Goal: Task Accomplishment & Management: Complete application form

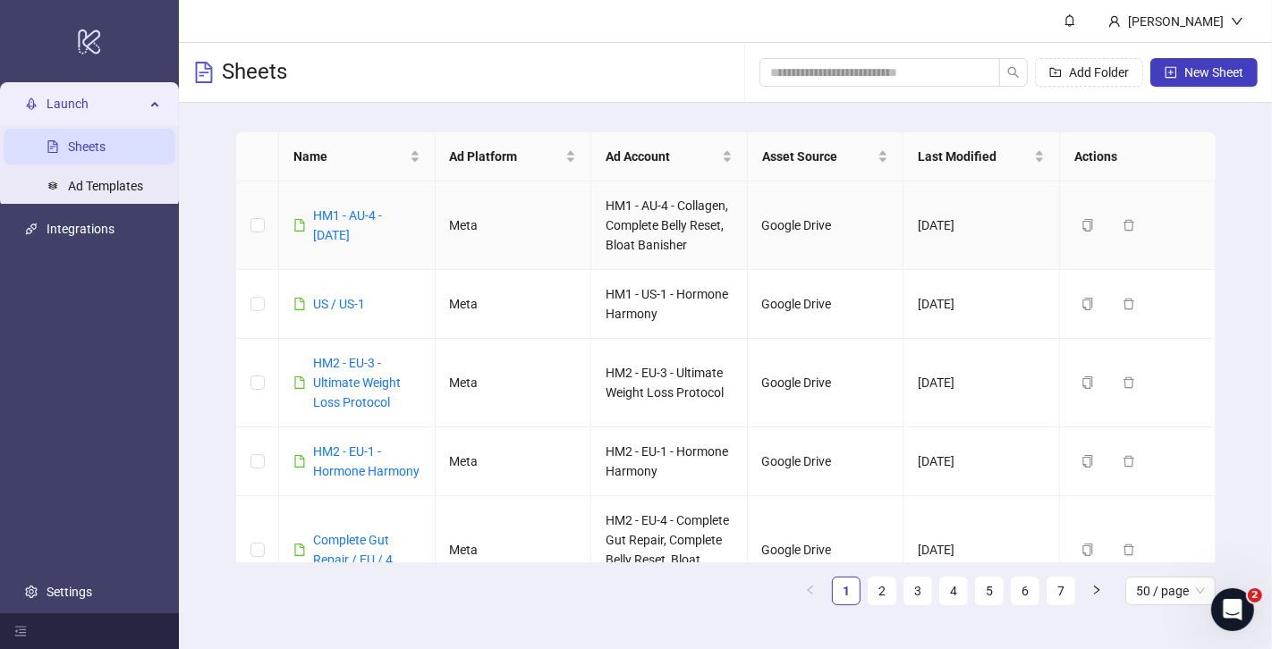
drag, startPoint x: 410, startPoint y: 244, endPoint x: 309, endPoint y: 203, distance: 108.3
click at [309, 203] on td "HM1 - AU-4 - 02/10/2025" at bounding box center [357, 226] width 157 height 89
copy link "HM1 - AU-4 - 02/10/2025"
click at [1213, 76] on span "New Sheet" at bounding box center [1213, 72] width 59 height 14
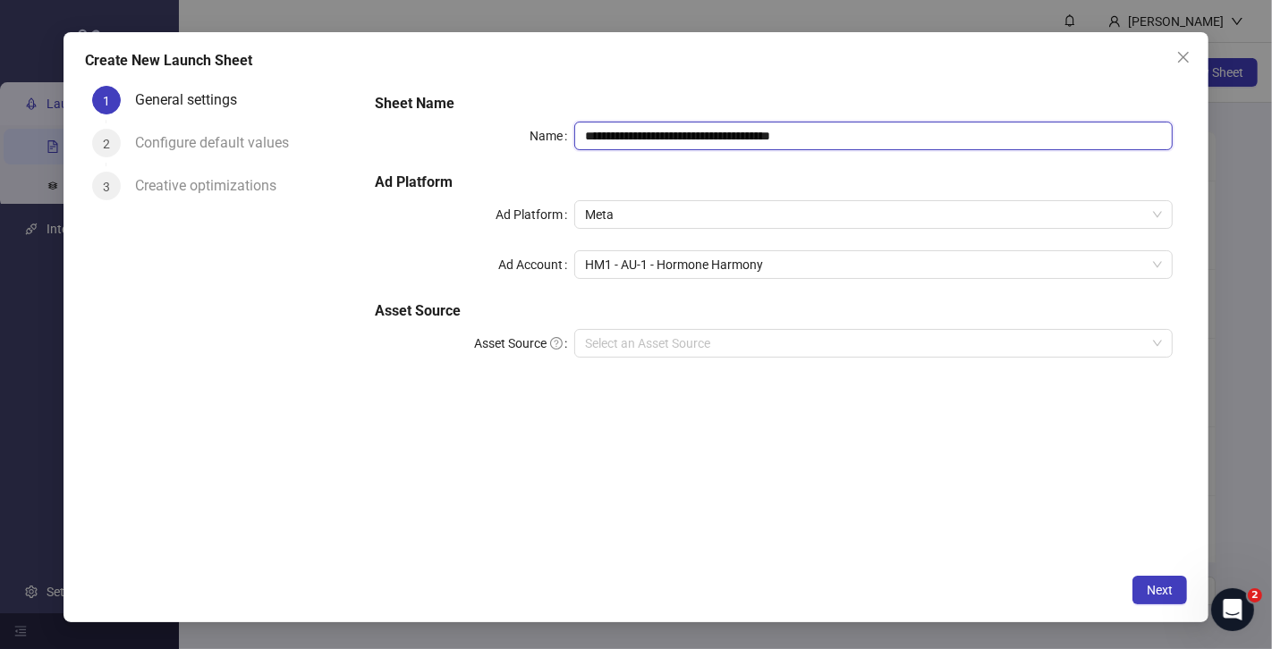
click at [720, 137] on input "**********" at bounding box center [873, 136] width 598 height 29
paste input "text"
click at [688, 265] on span "HM1 - AU-1 - Hormone Harmony" at bounding box center [873, 264] width 577 height 27
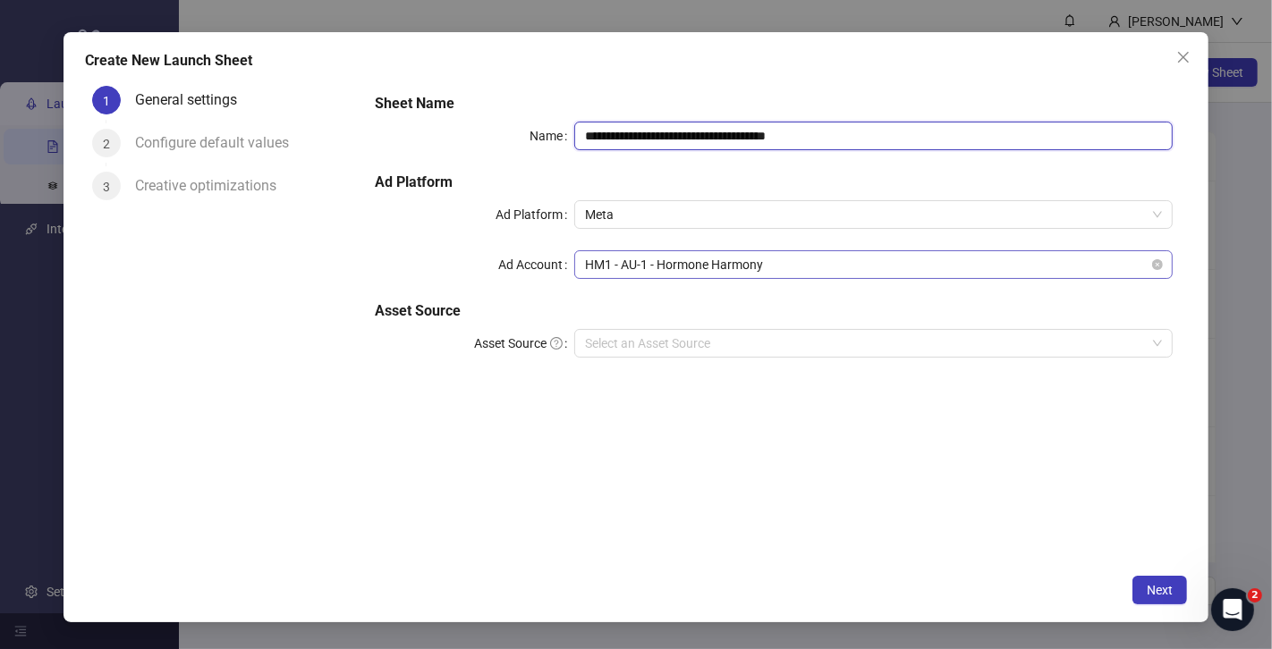
type input "**********"
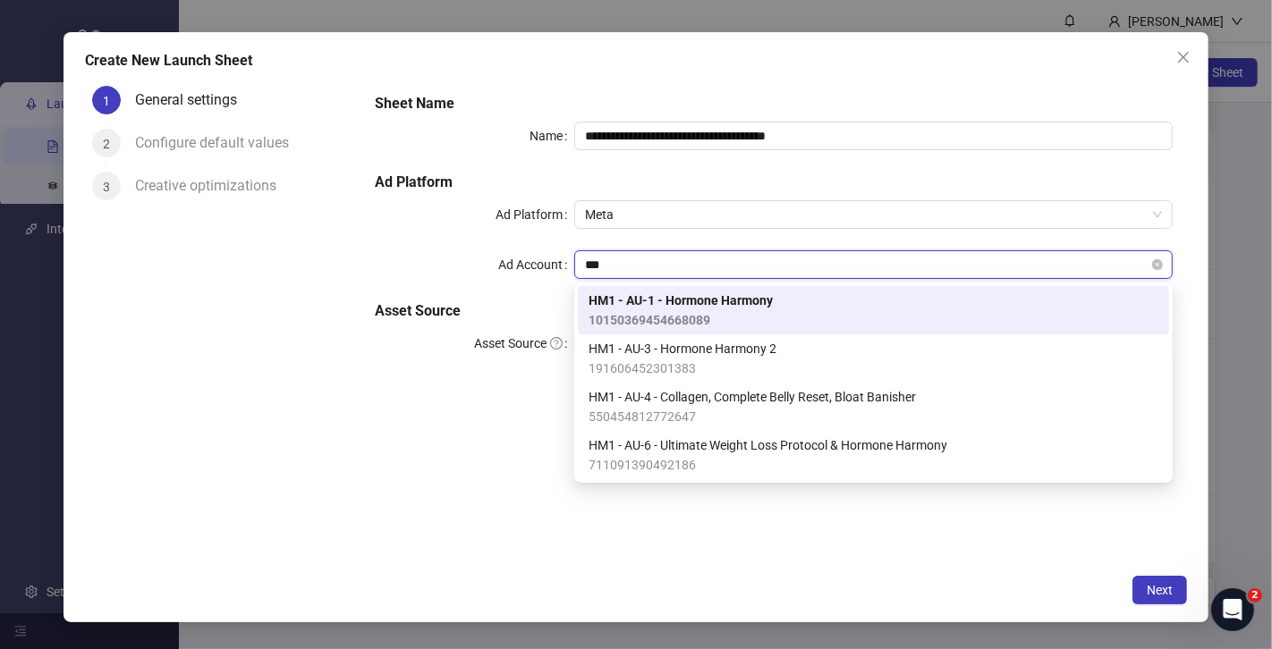
type input "****"
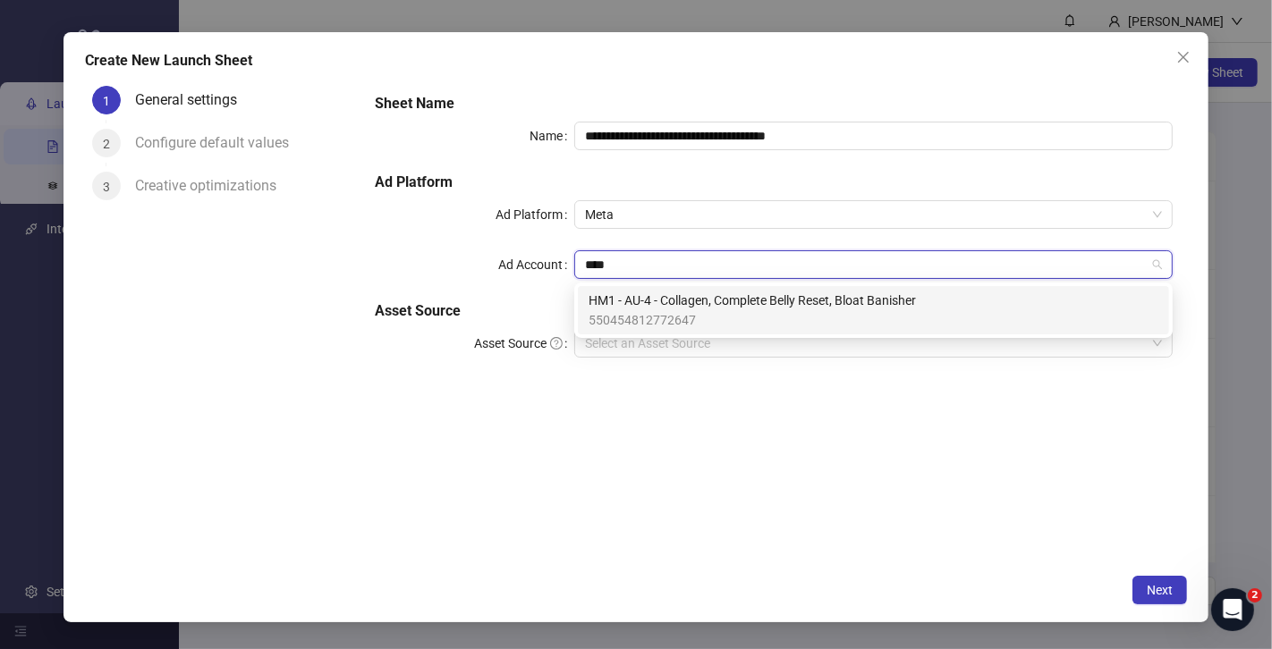
click at [649, 304] on span "HM1 - AU-4 - Collagen, Complete Belly Reset, Bloat Banisher" at bounding box center [752, 301] width 327 height 20
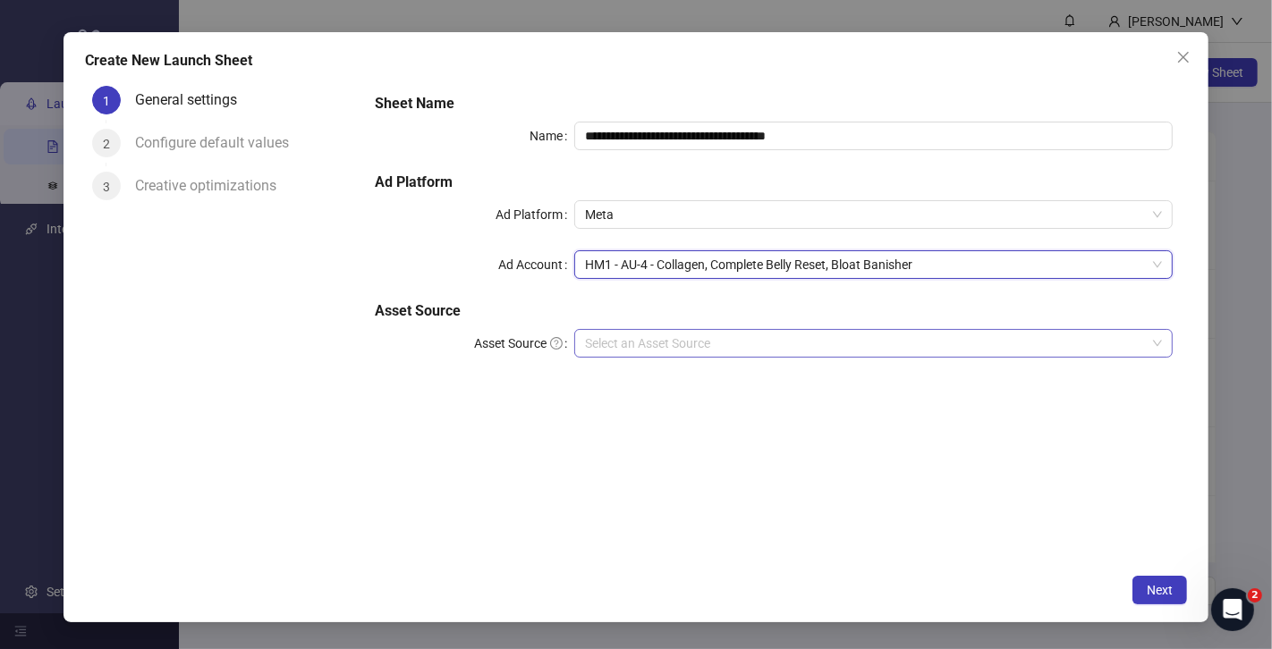
click at [661, 342] on input "Asset Source" at bounding box center [865, 343] width 561 height 27
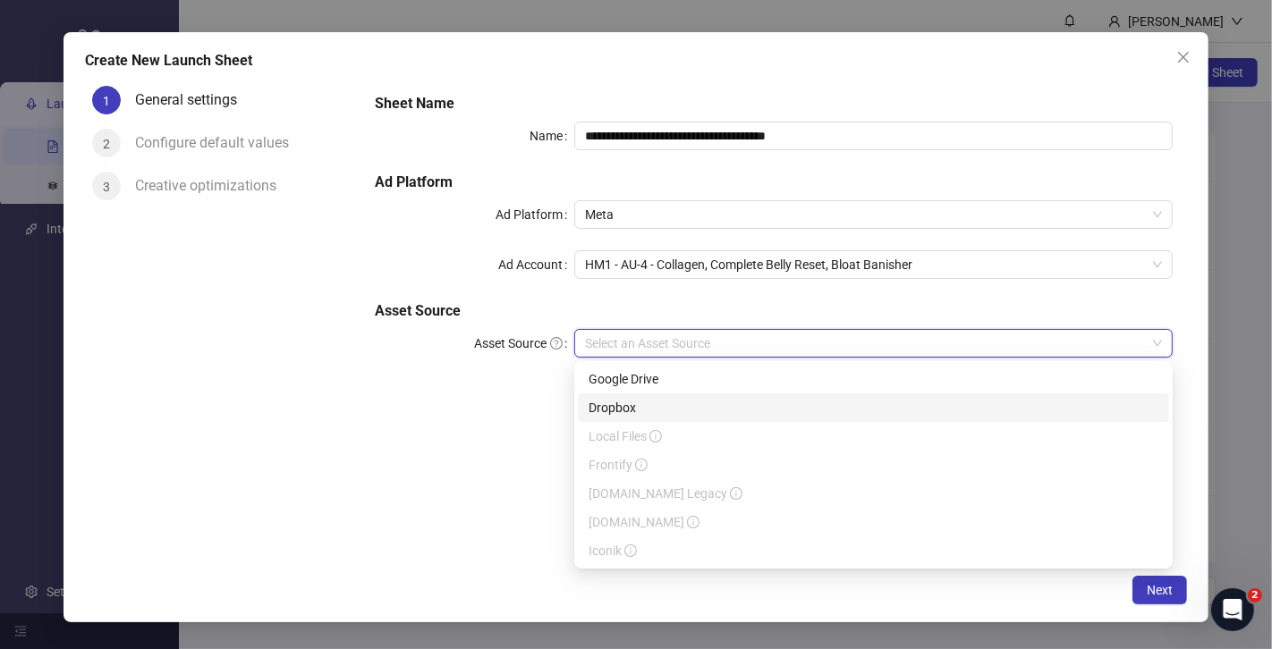
click at [503, 416] on div "**********" at bounding box center [773, 322] width 826 height 486
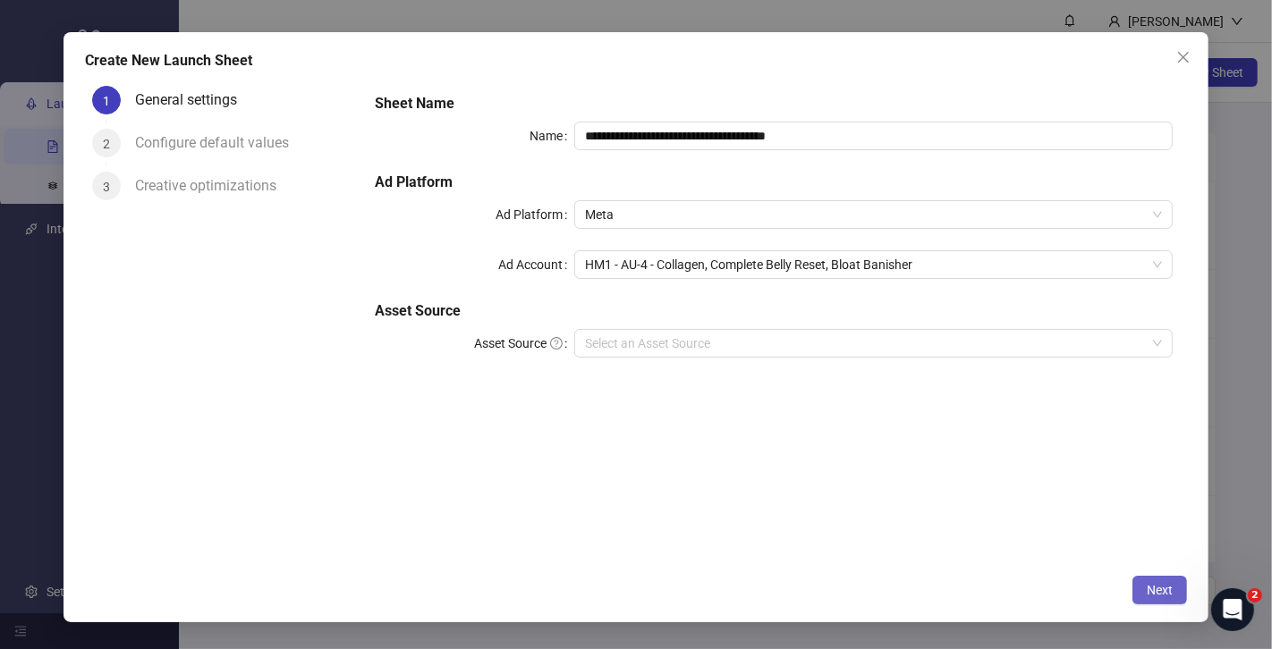
click at [1163, 581] on button "Next" at bounding box center [1159, 590] width 55 height 29
click at [779, 347] on input "Asset Source" at bounding box center [865, 343] width 561 height 27
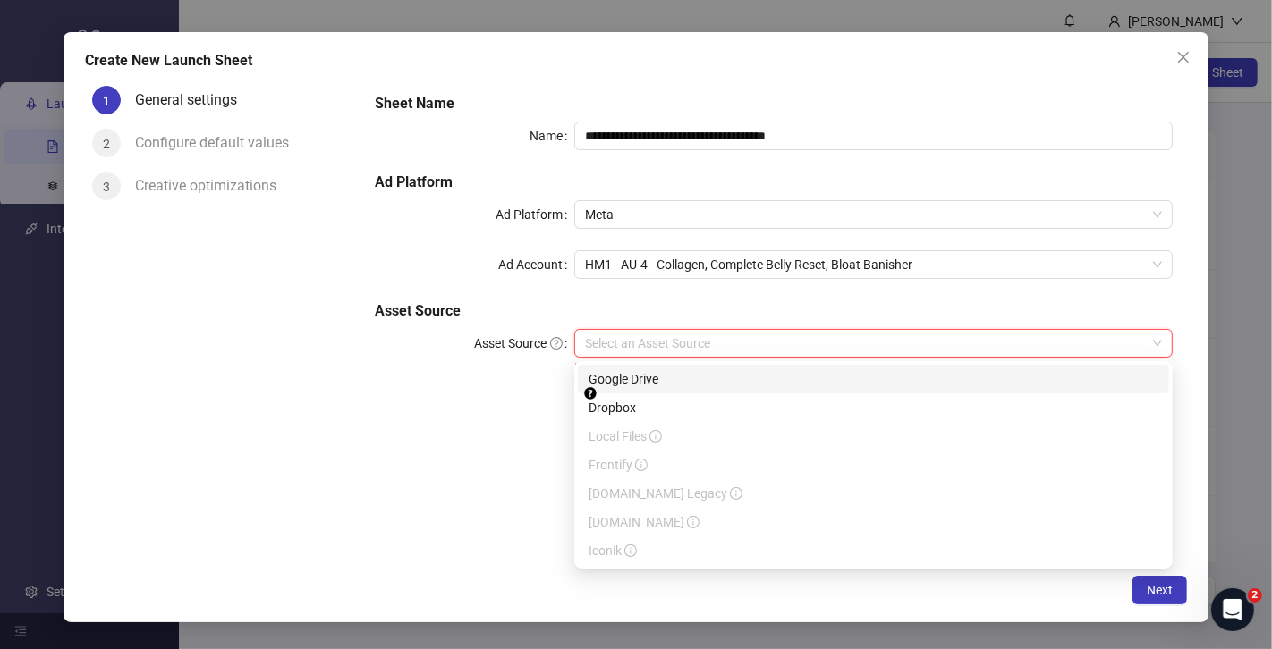
click at [728, 384] on div "Google Drive" at bounding box center [874, 379] width 570 height 20
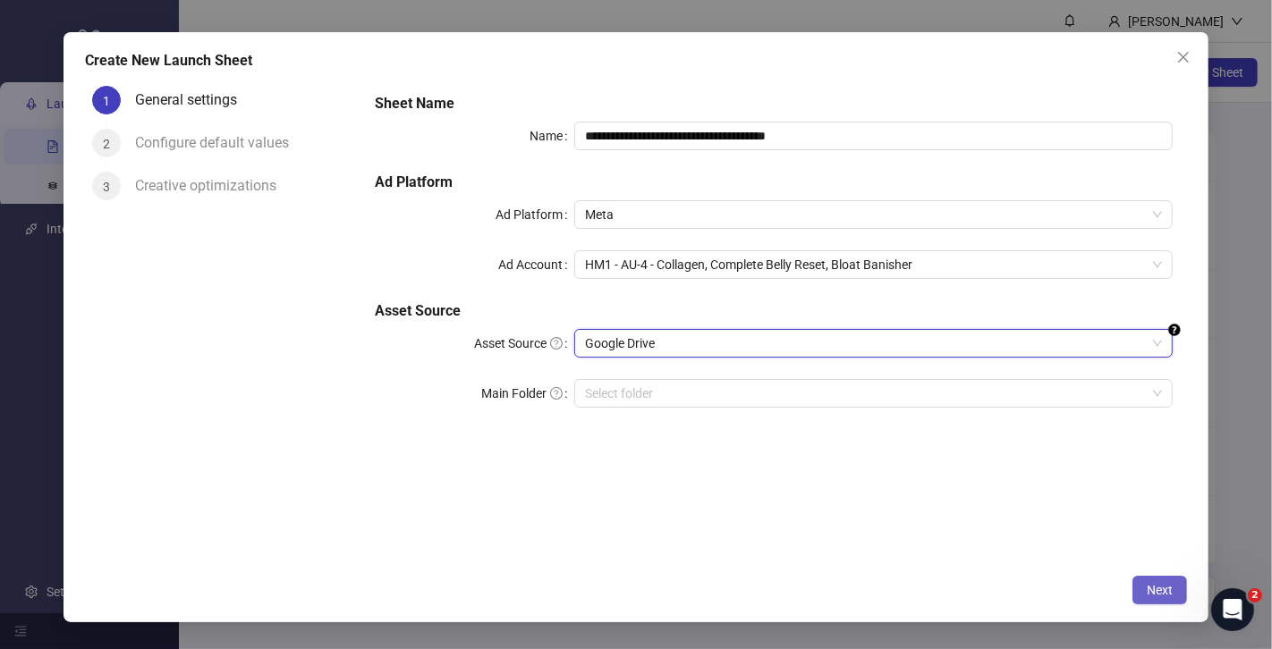
click at [1149, 585] on span "Next" at bounding box center [1160, 590] width 26 height 14
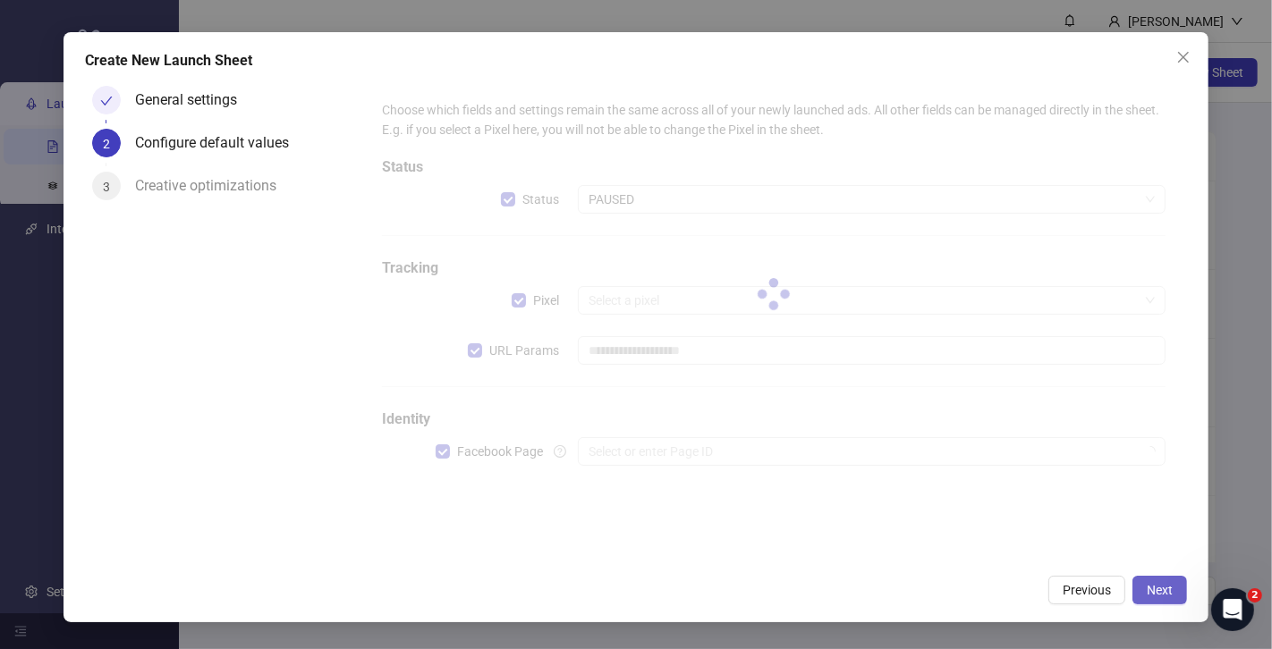
type input "**********"
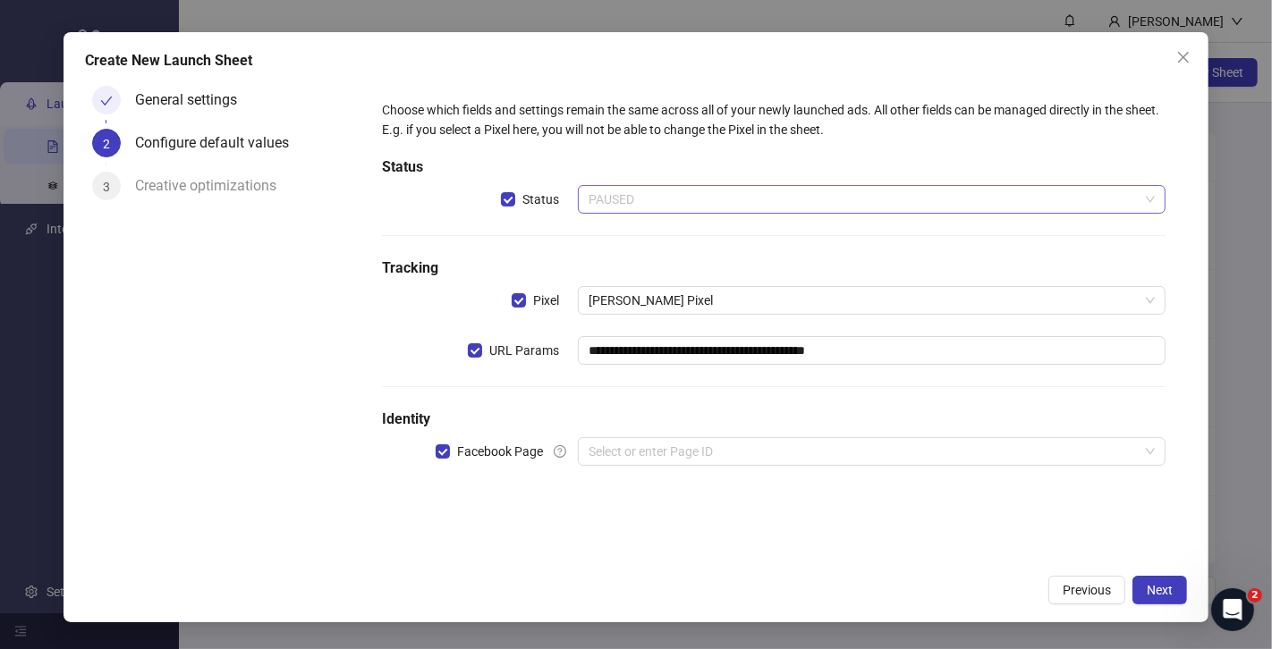
click at [638, 203] on span "PAUSED" at bounding box center [872, 199] width 566 height 27
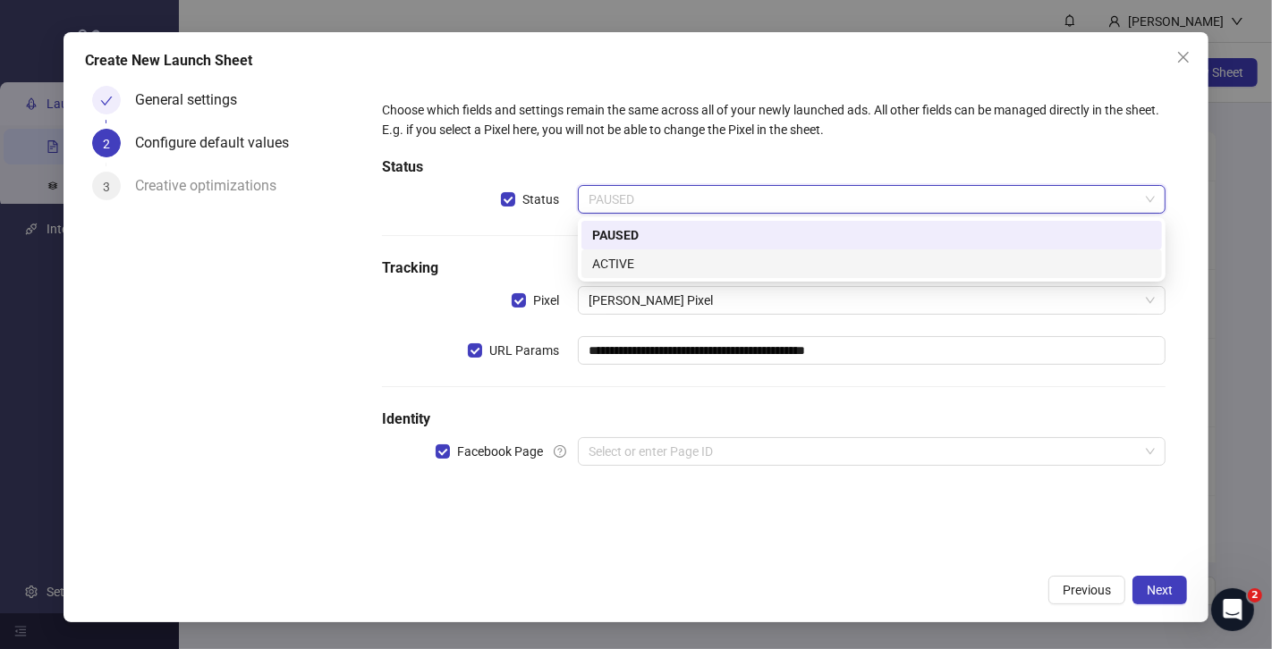
click at [630, 254] on div "ACTIVE" at bounding box center [871, 264] width 559 height 20
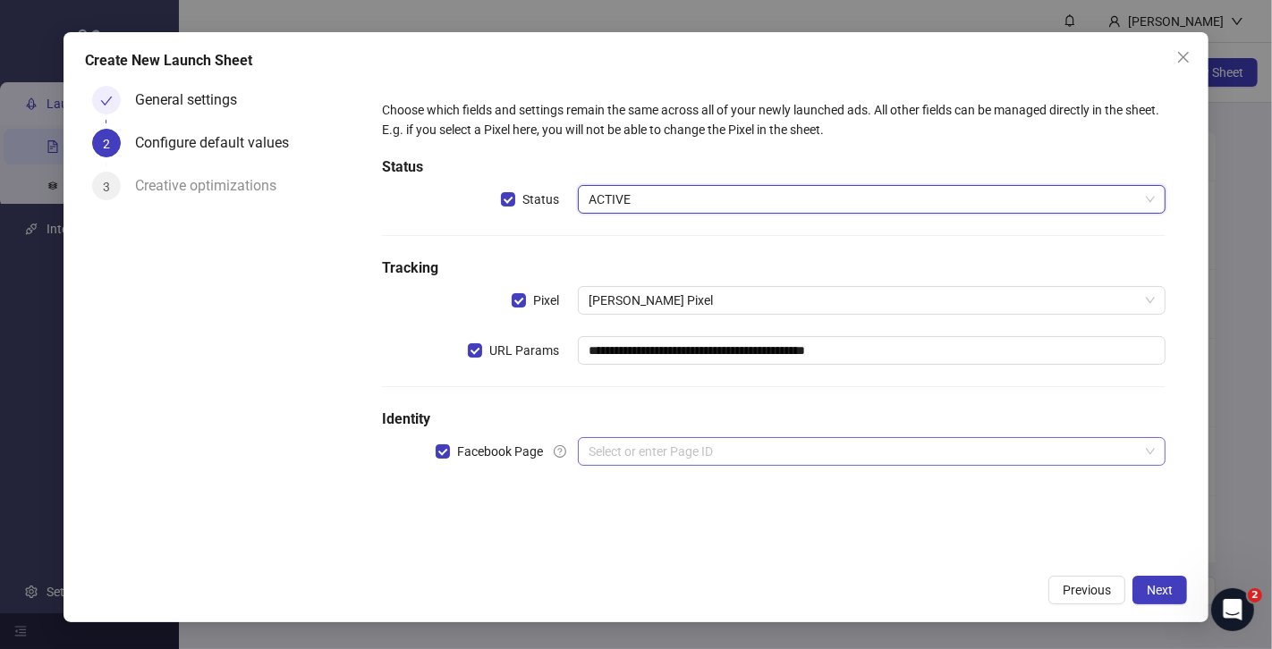
click at [729, 456] on input "search" at bounding box center [864, 451] width 550 height 27
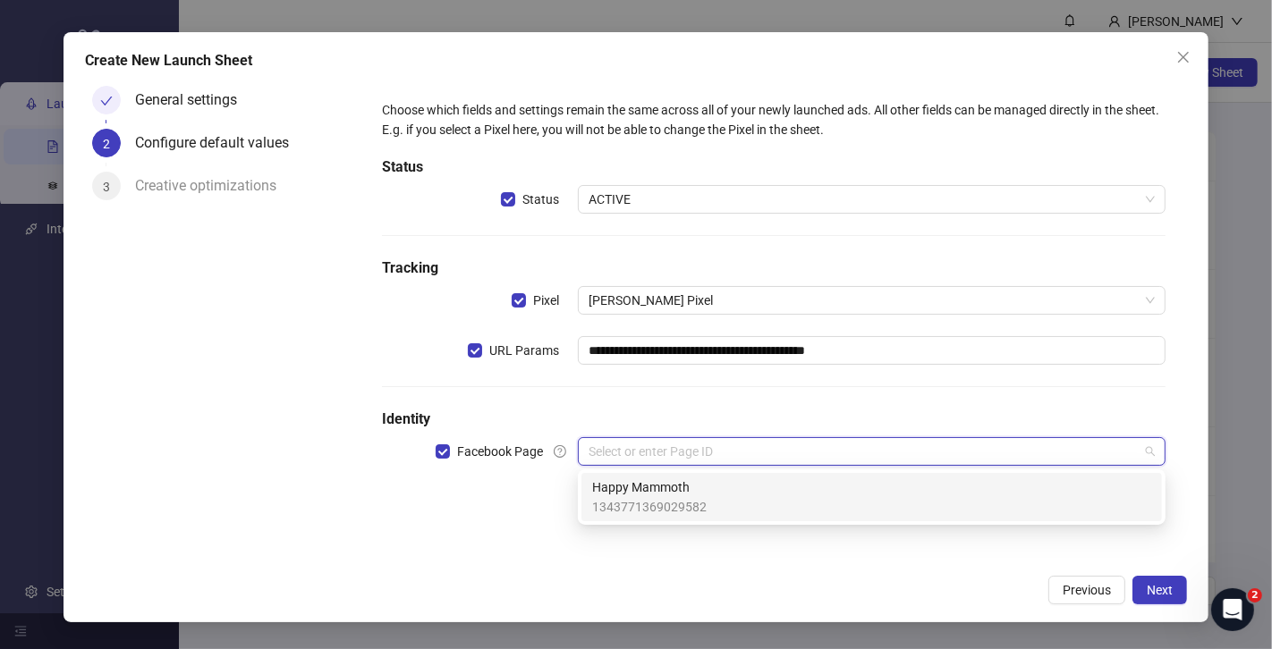
click at [699, 496] on span "Happy Mammoth" at bounding box center [649, 488] width 114 height 20
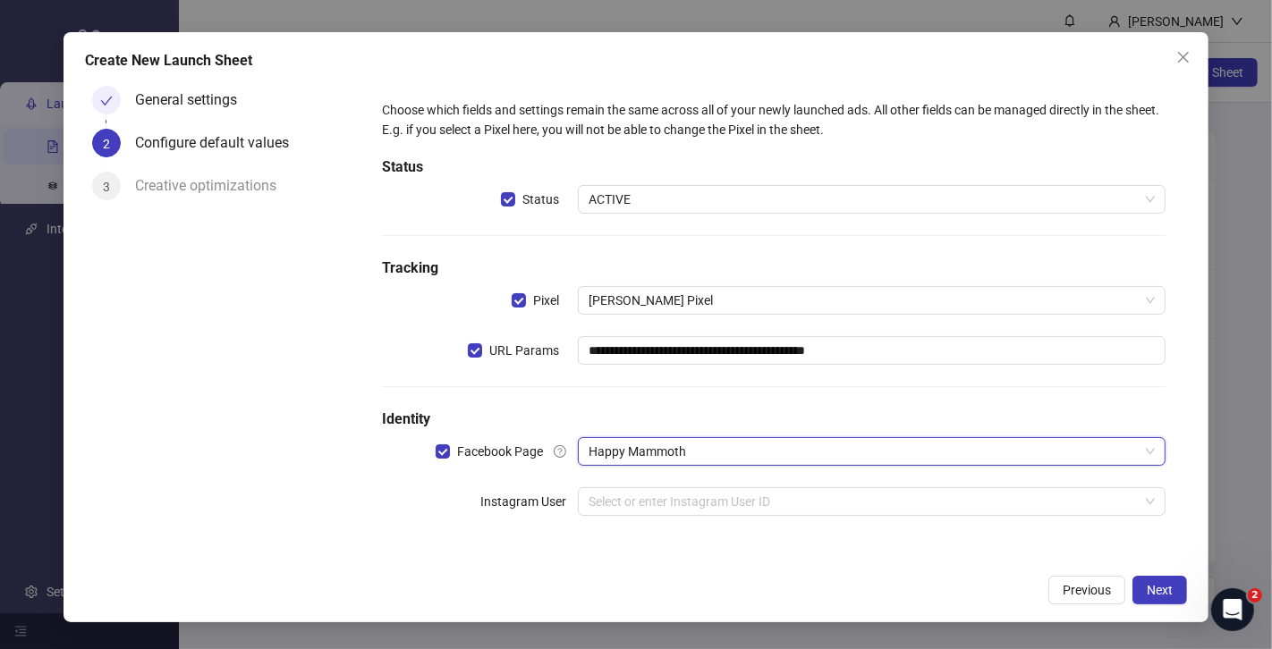
click at [737, 556] on form "**********" at bounding box center [773, 319] width 826 height 480
click at [1151, 589] on span "Next" at bounding box center [1160, 590] width 26 height 14
click at [768, 499] on input "search" at bounding box center [864, 501] width 550 height 27
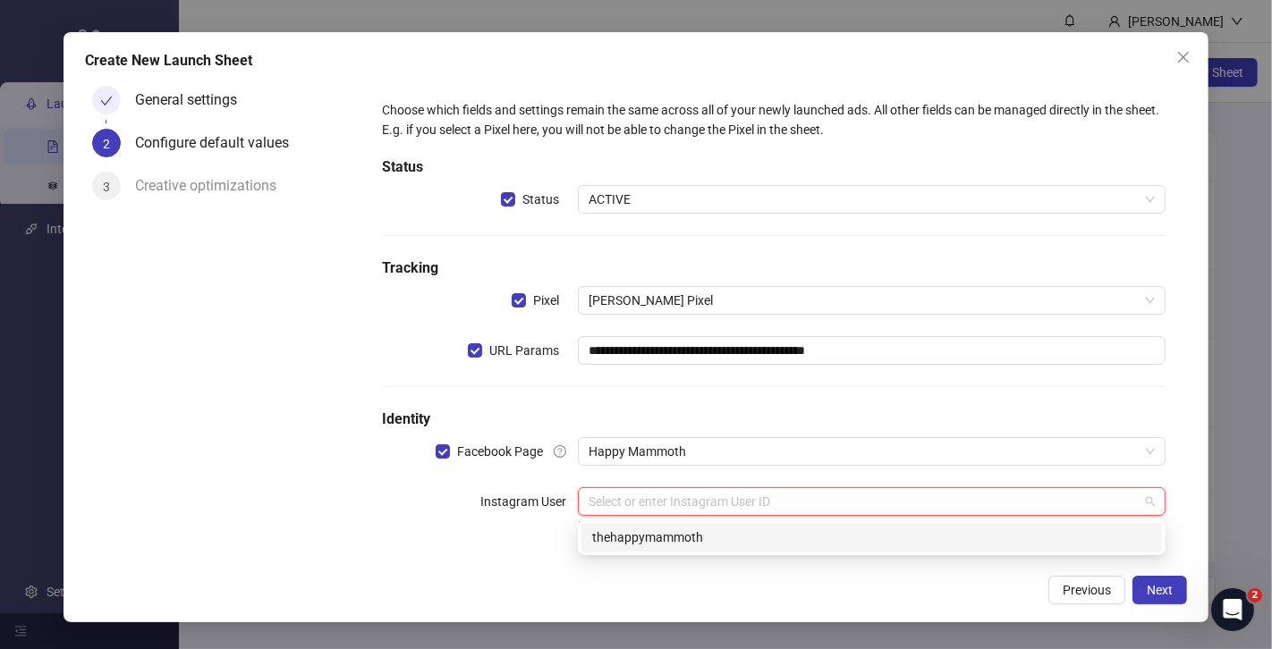
click at [737, 545] on div "thehappymammoth" at bounding box center [871, 538] width 559 height 20
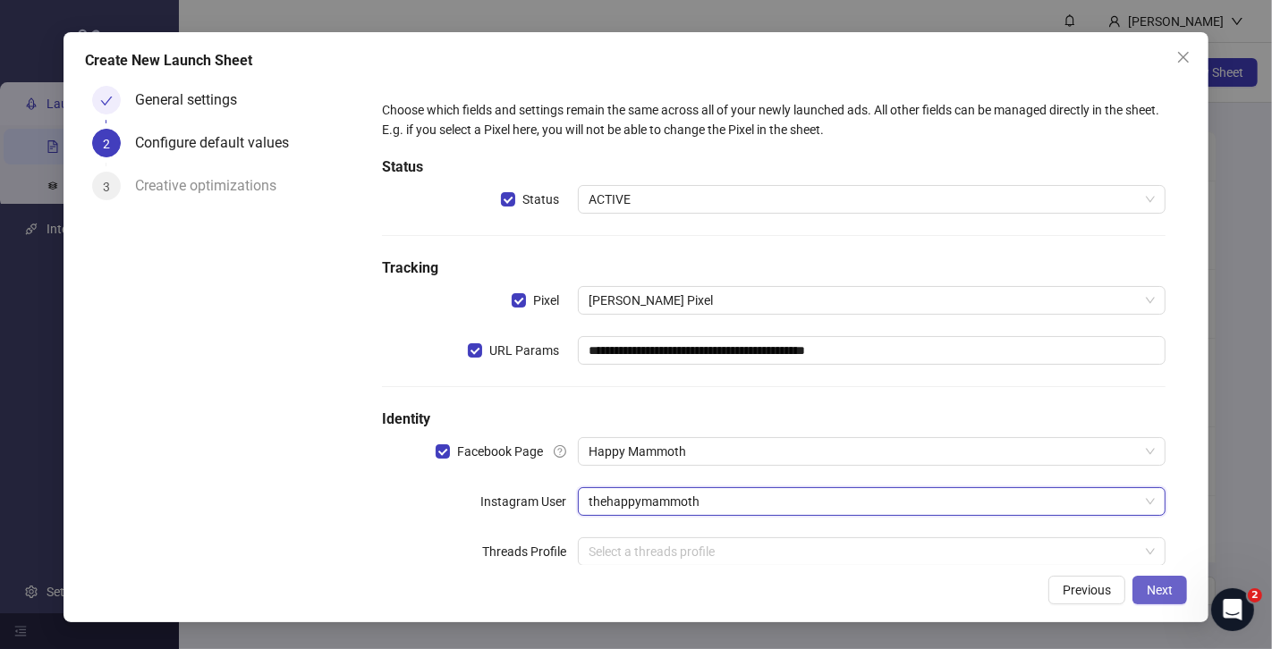
click at [1144, 585] on button "Next" at bounding box center [1159, 590] width 55 height 29
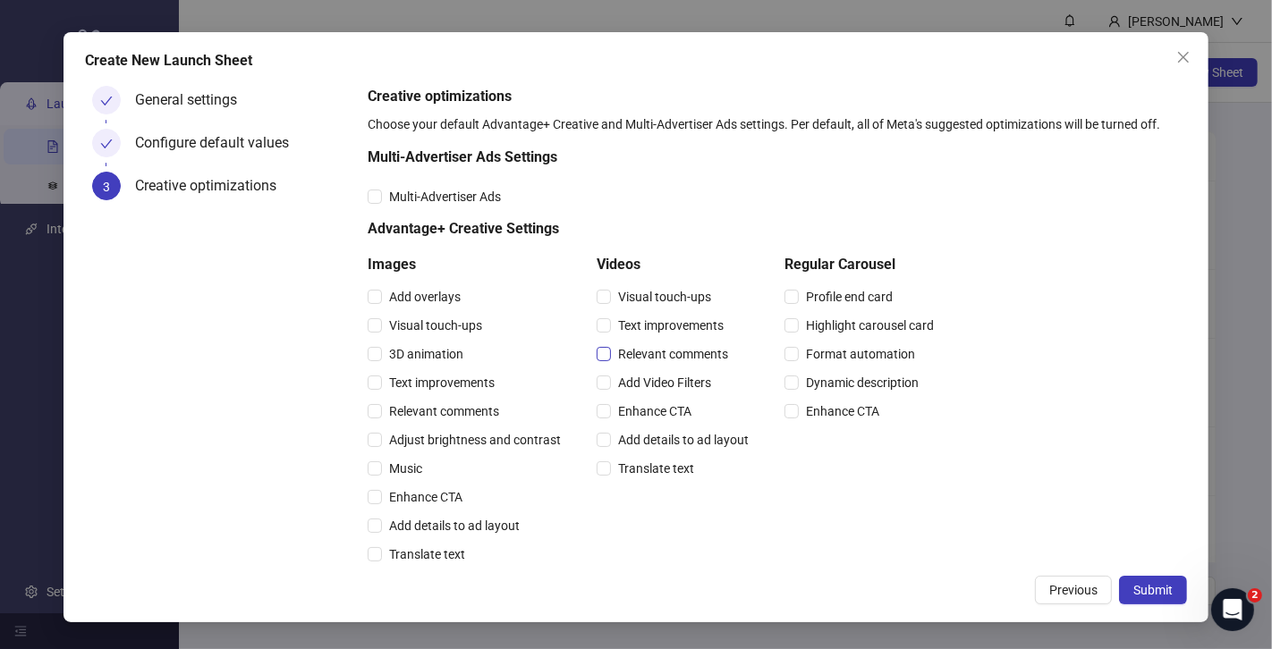
click at [674, 360] on span "Relevant comments" at bounding box center [673, 354] width 124 height 20
click at [456, 408] on span "Relevant comments" at bounding box center [444, 412] width 124 height 20
click at [1152, 593] on span "Submit" at bounding box center [1152, 590] width 39 height 14
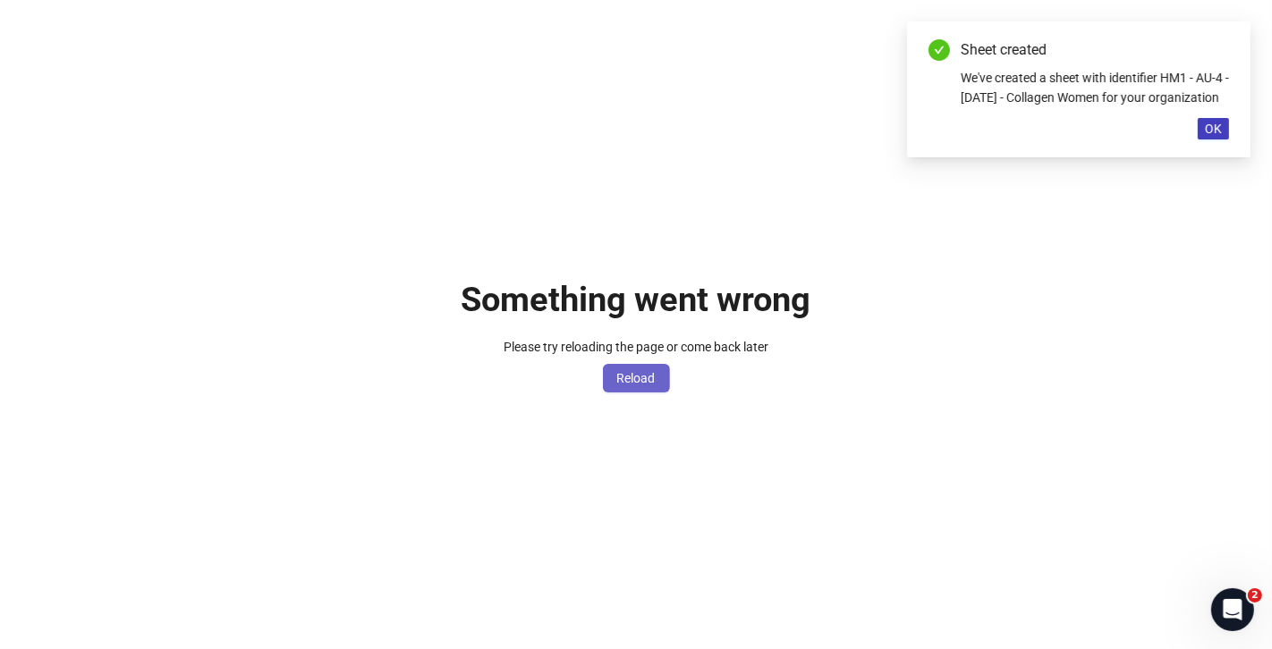
click at [622, 392] on button "Reload" at bounding box center [636, 378] width 67 height 29
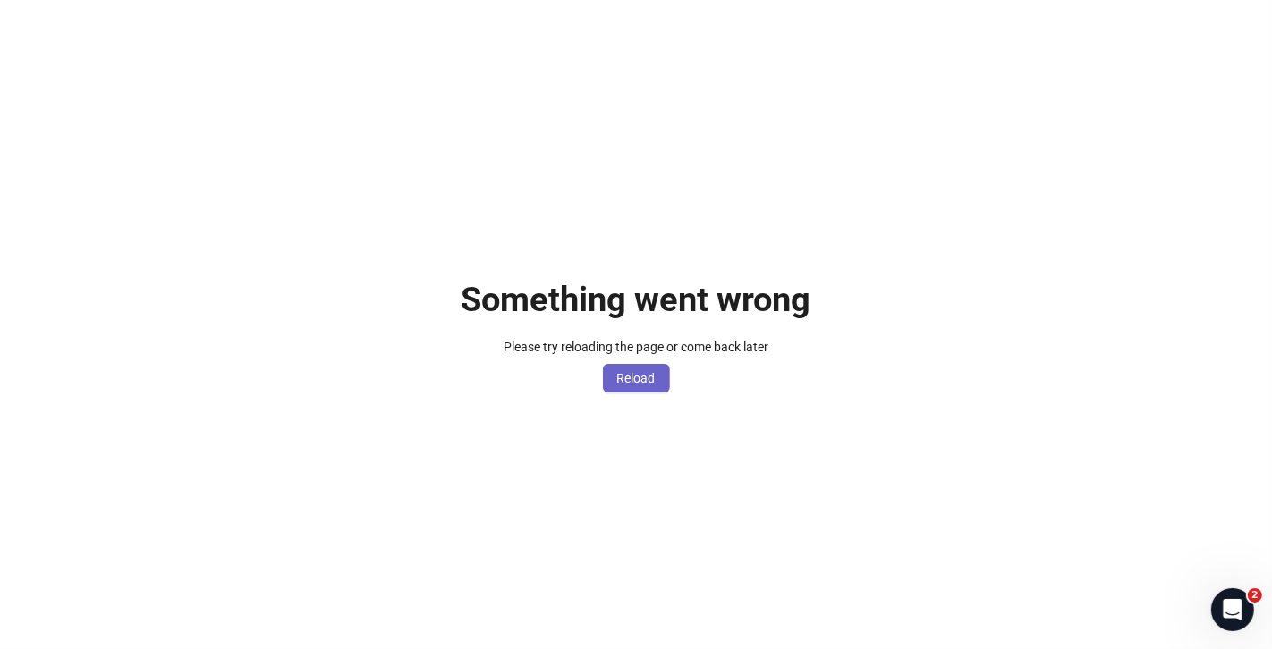
click at [636, 377] on span "Reload" at bounding box center [636, 378] width 38 height 14
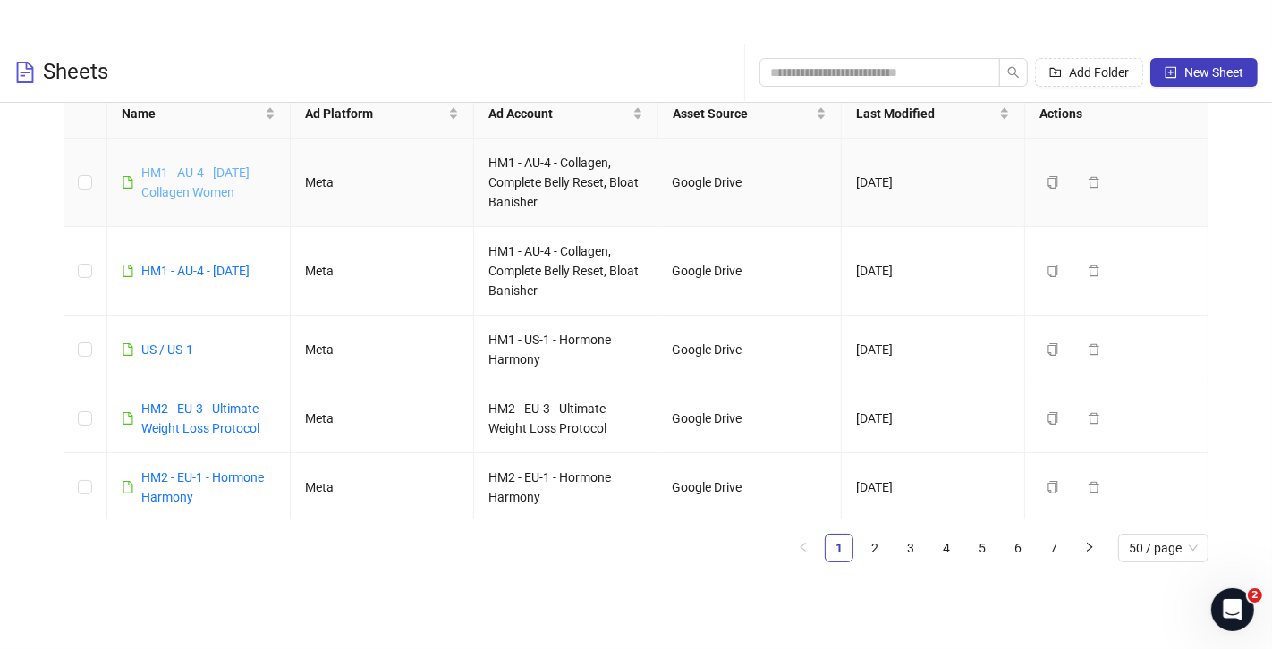
click at [189, 178] on link "HM1 - AU-4 - 02/10/2025 - Collagen Women" at bounding box center [198, 182] width 114 height 34
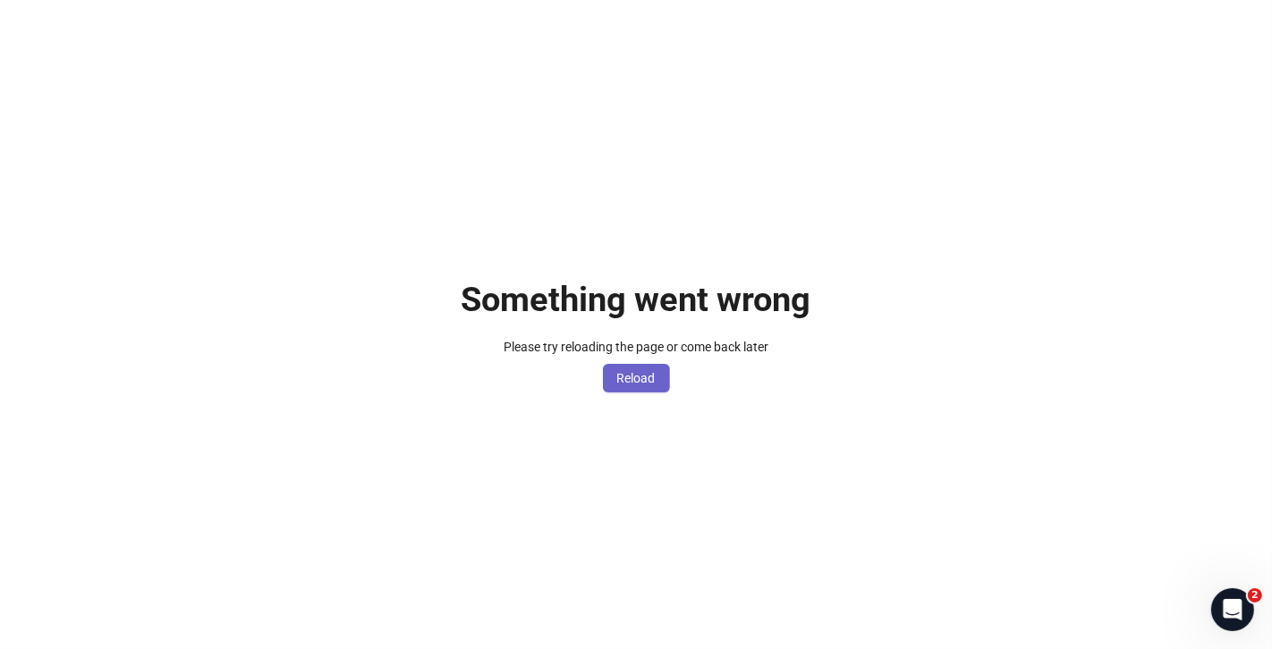
click at [620, 373] on span "Reload" at bounding box center [636, 378] width 38 height 14
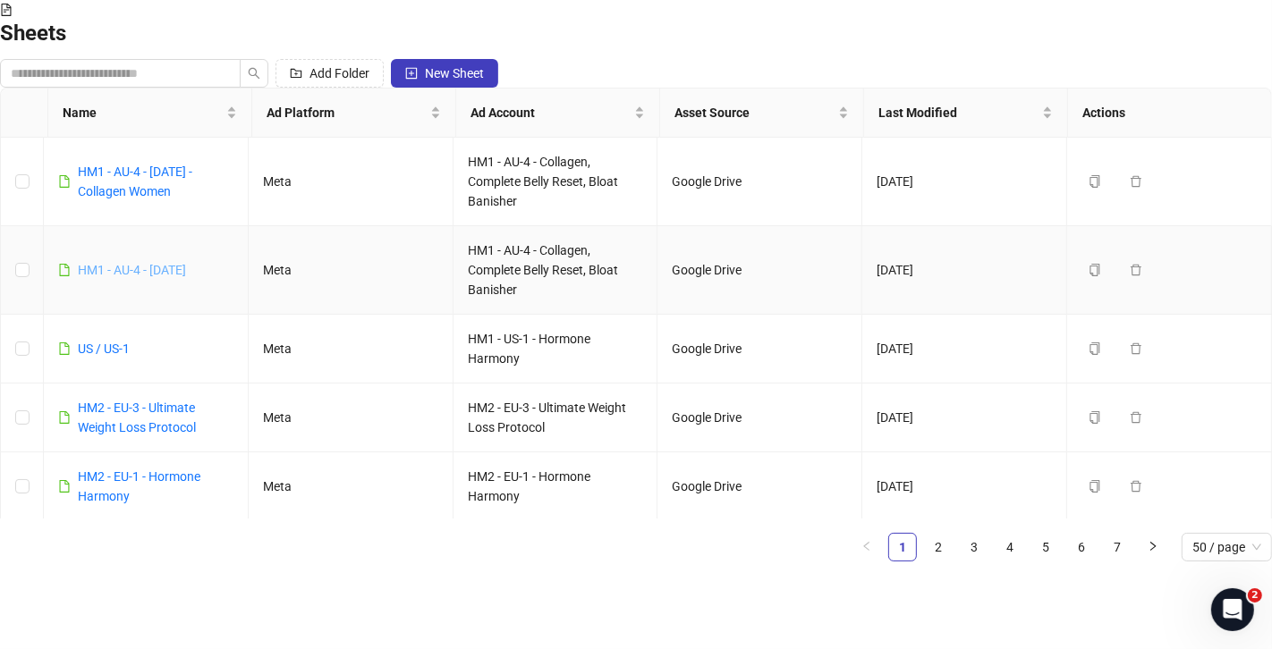
click at [180, 263] on link "HM1 - AU-4 - 02/10/2025" at bounding box center [132, 270] width 108 height 14
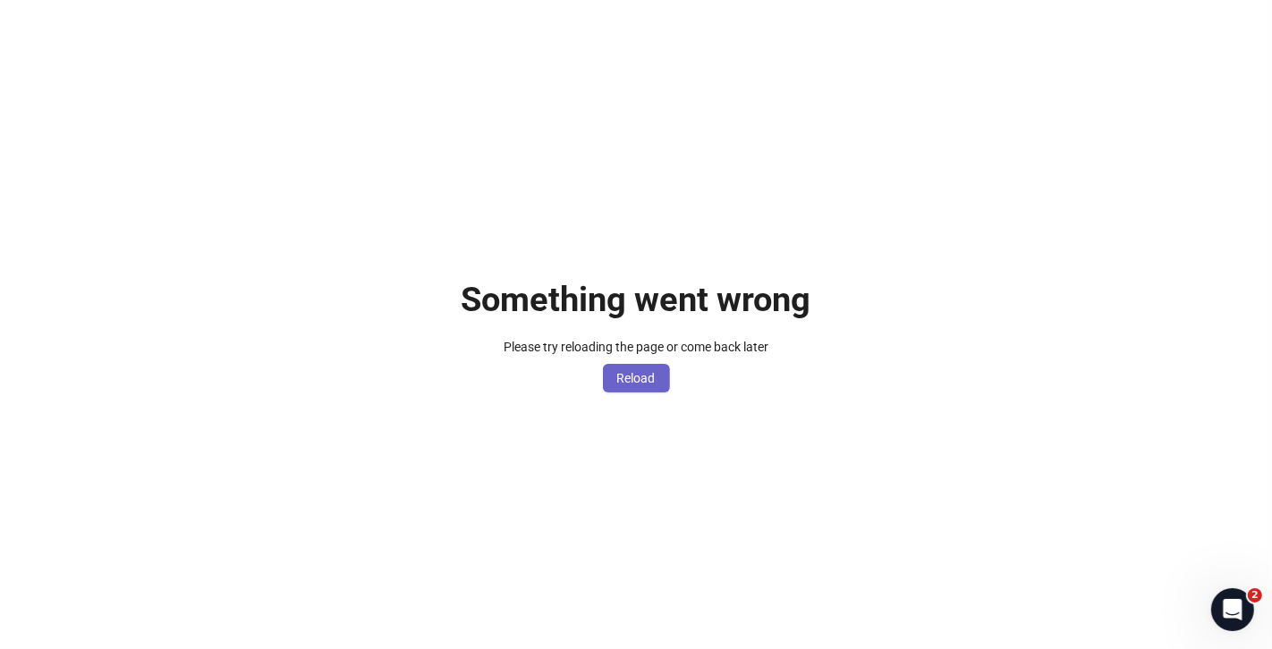
click at [649, 374] on span "Reload" at bounding box center [636, 378] width 38 height 14
click at [650, 377] on span "Reload" at bounding box center [636, 378] width 38 height 14
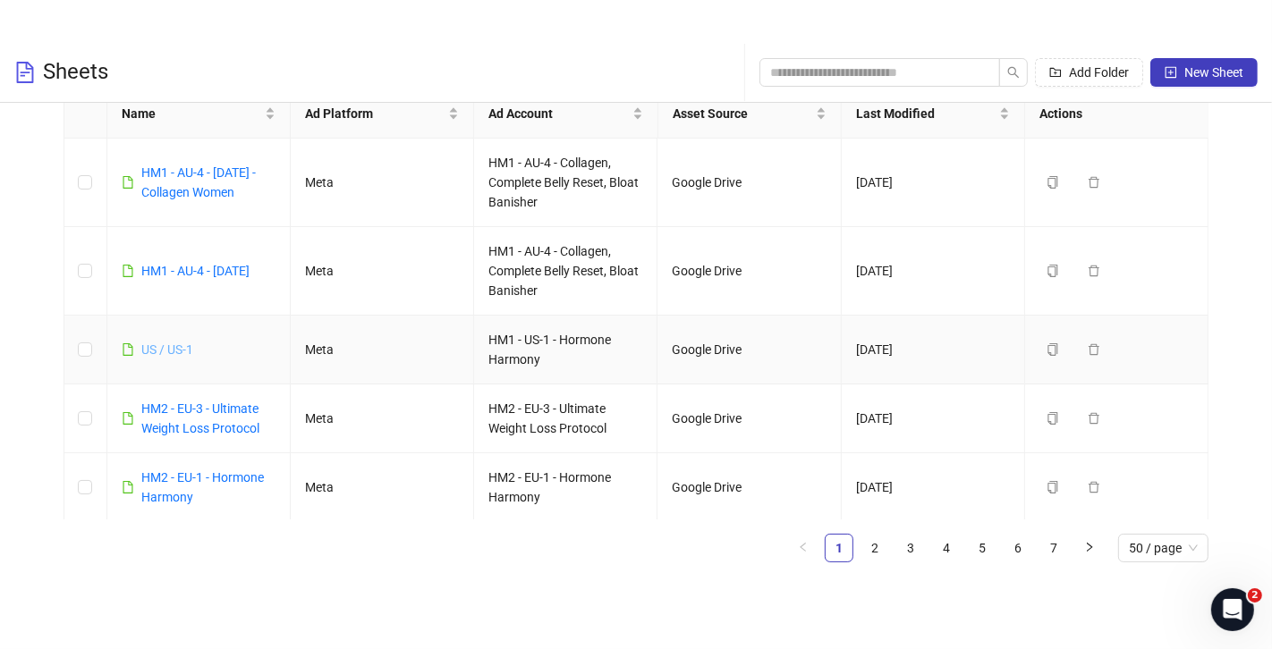
click at [172, 351] on link "US / US-1" at bounding box center [167, 350] width 52 height 14
click at [202, 187] on link "HM1 - AU-4 - [DATE] - Collagen Women" at bounding box center [198, 182] width 114 height 34
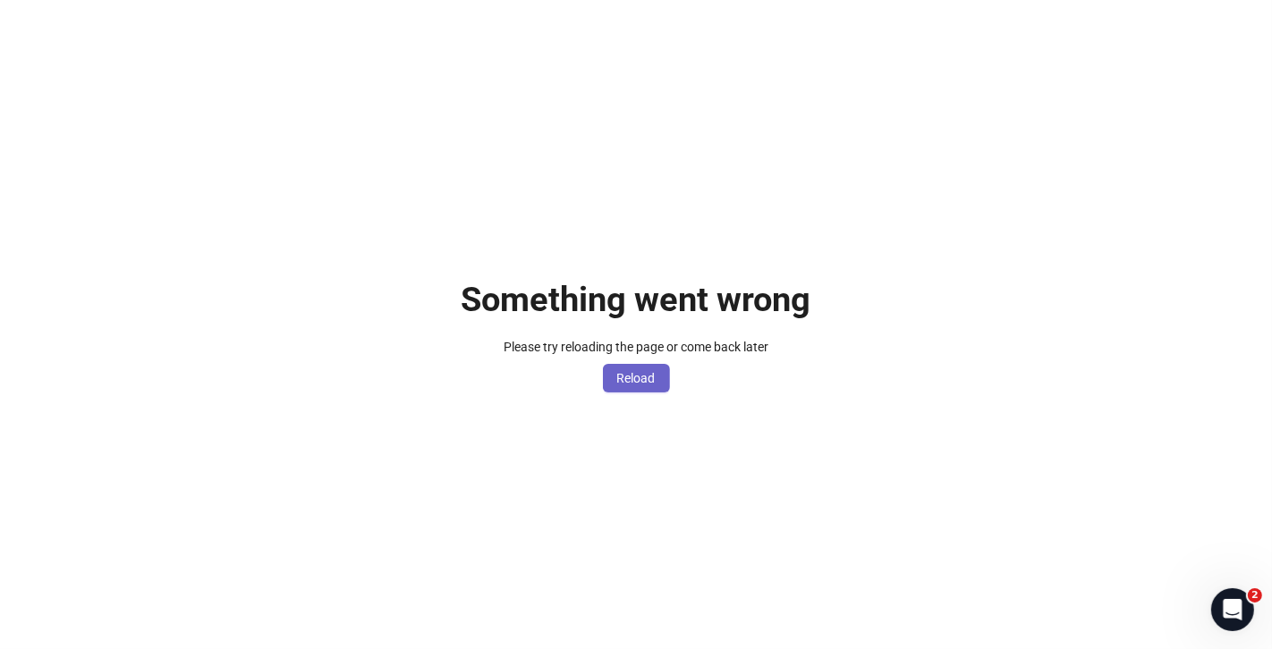
click at [648, 382] on span "Reload" at bounding box center [636, 378] width 38 height 14
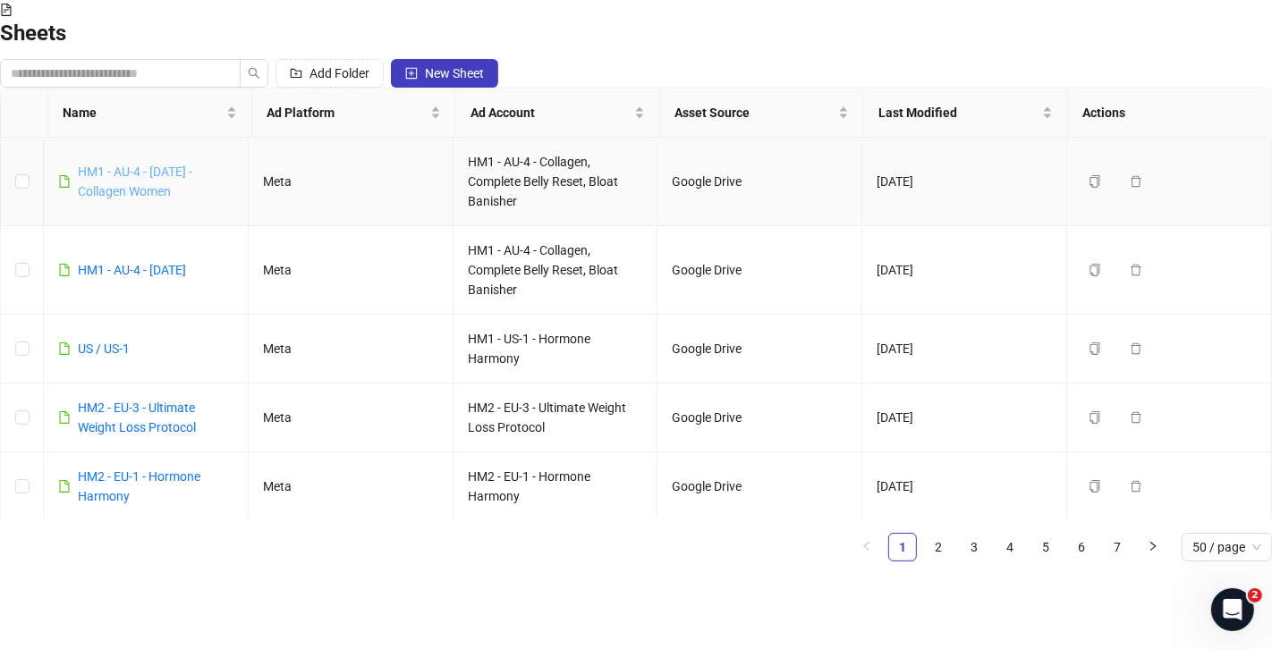
click at [191, 181] on link "HM1 - AU-4 - [DATE] - Collagen Women" at bounding box center [135, 182] width 114 height 34
click at [1231, 601] on icon "Open Intercom Messenger" at bounding box center [1230, 607] width 13 height 14
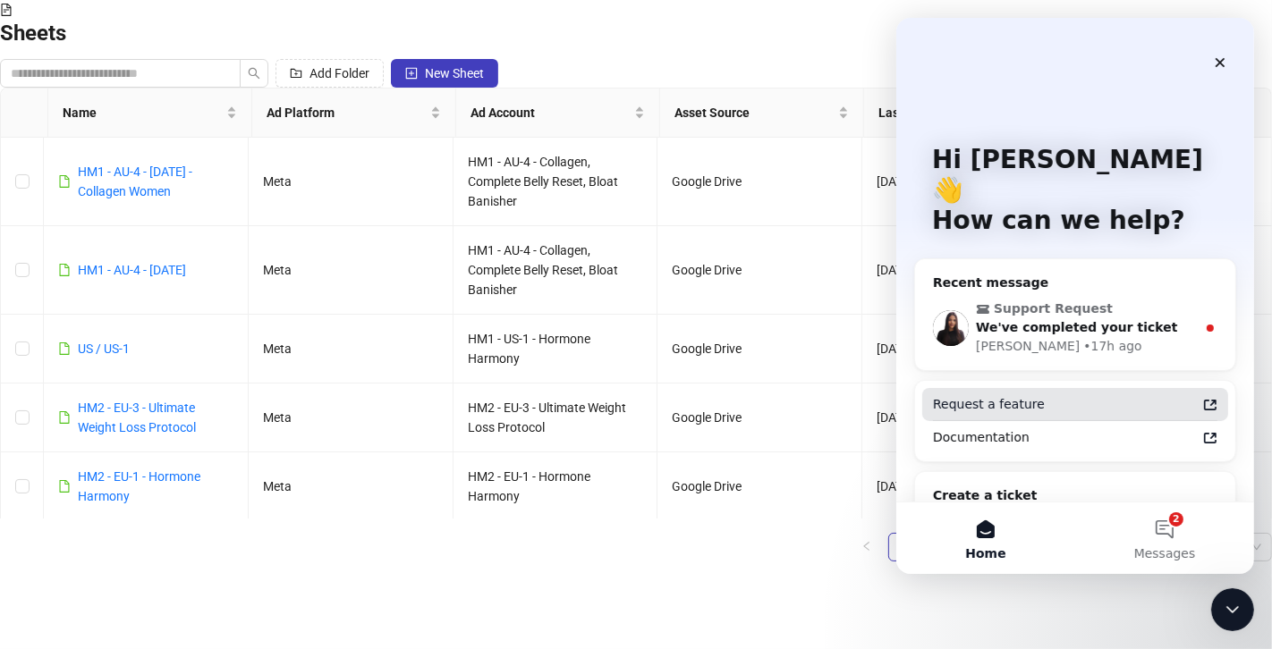
scroll to position [27, 0]
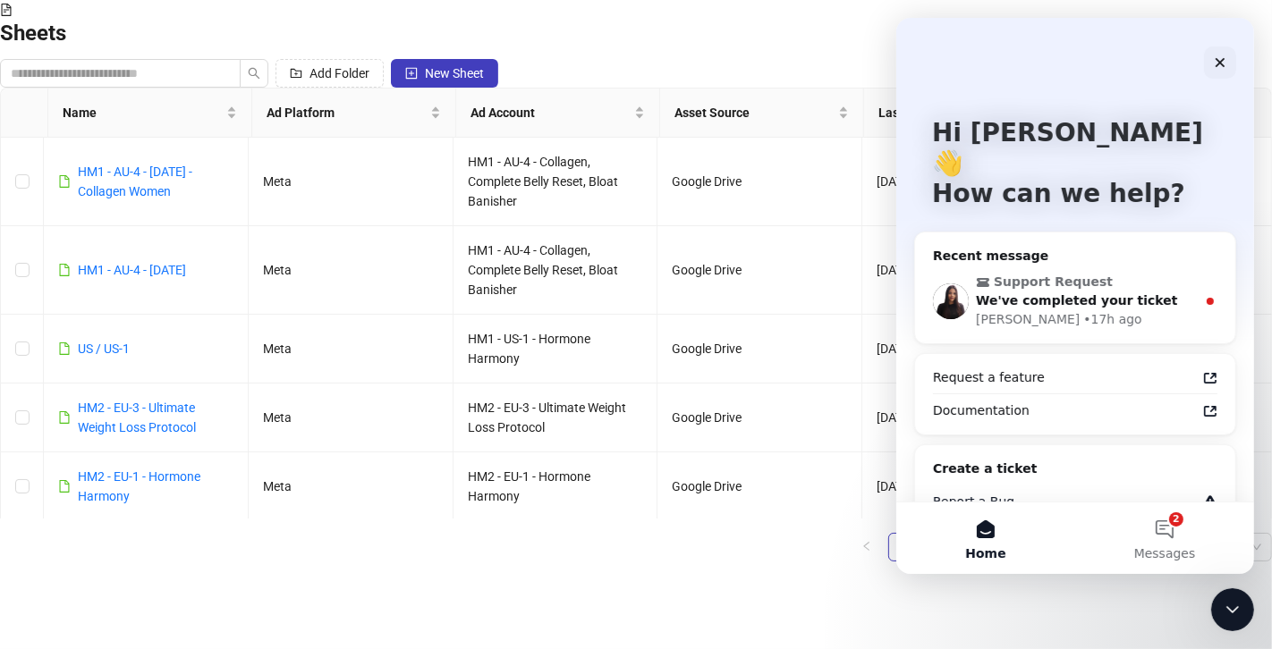
click at [1036, 486] on div "Report a Bug" at bounding box center [1074, 502] width 306 height 33
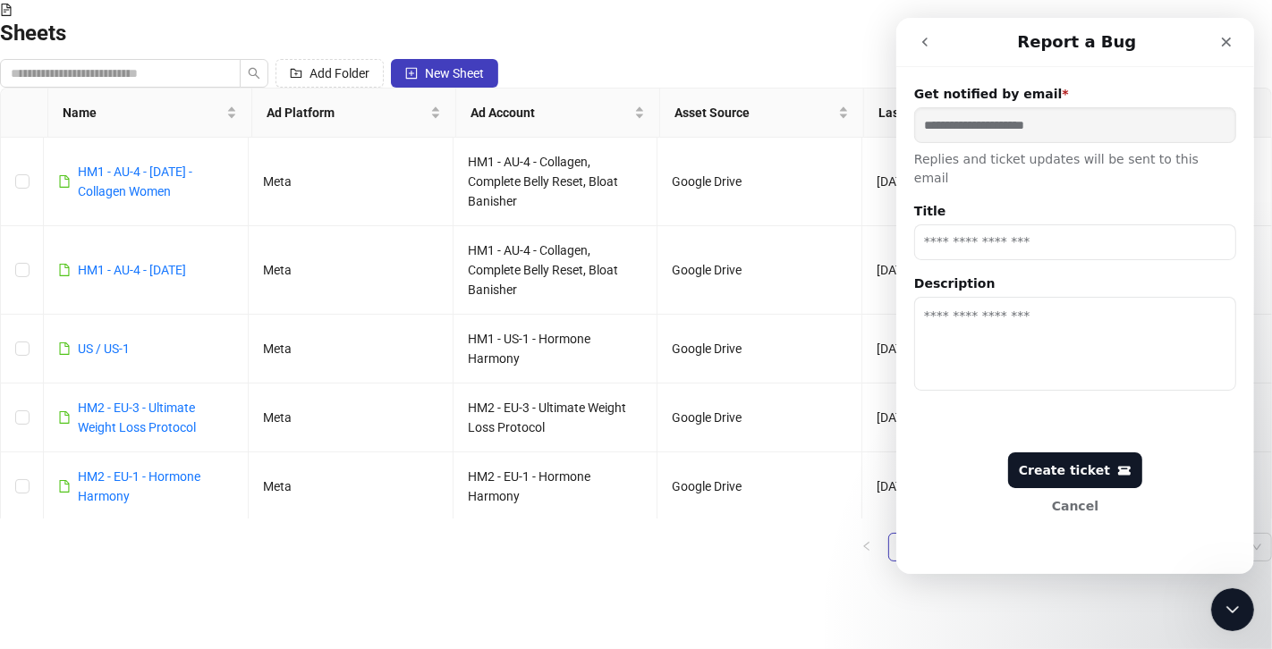
click at [1022, 231] on input "Title" at bounding box center [1074, 243] width 322 height 36
type input "**********"
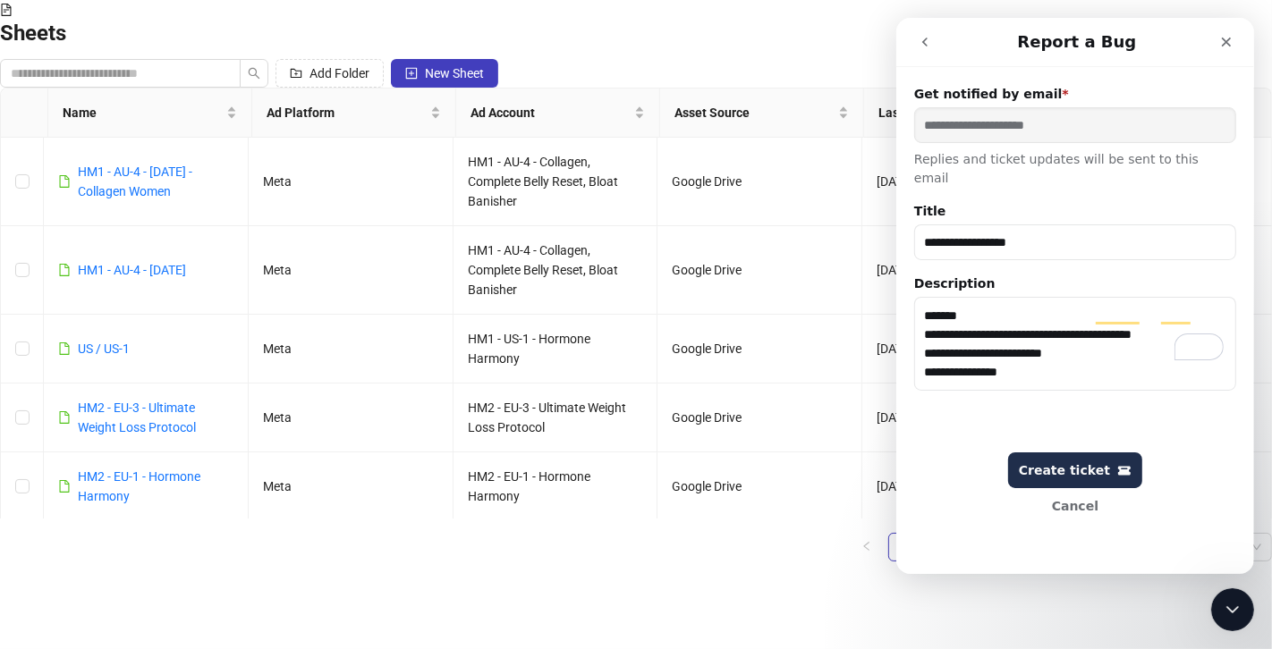
type textarea "**********"
click at [1064, 461] on button "Create ticket" at bounding box center [1074, 471] width 134 height 36
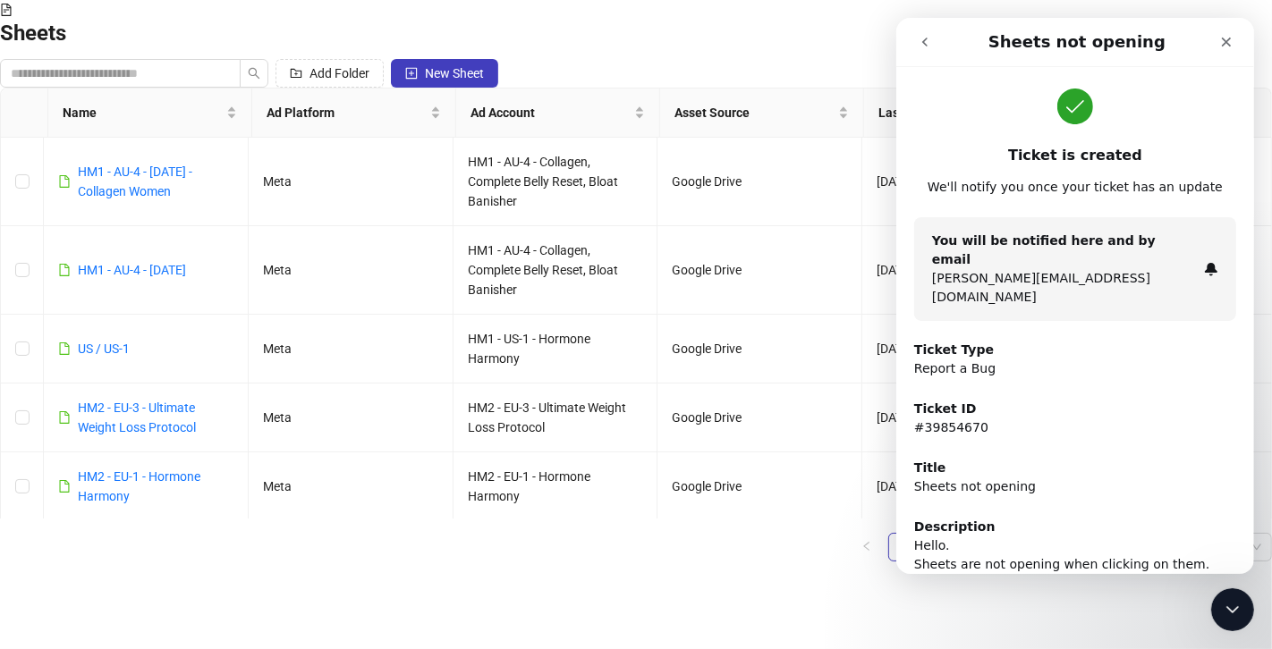
scroll to position [18, 0]
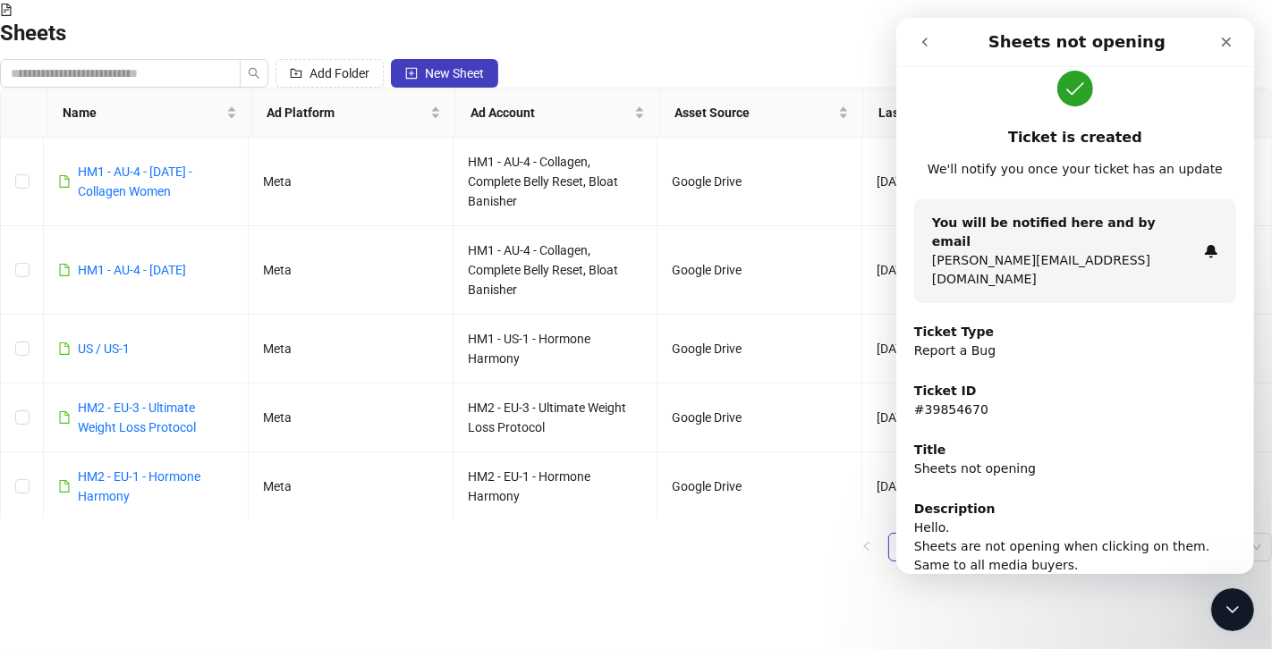
click at [926, 39] on icon "go back" at bounding box center [923, 42] width 5 height 9
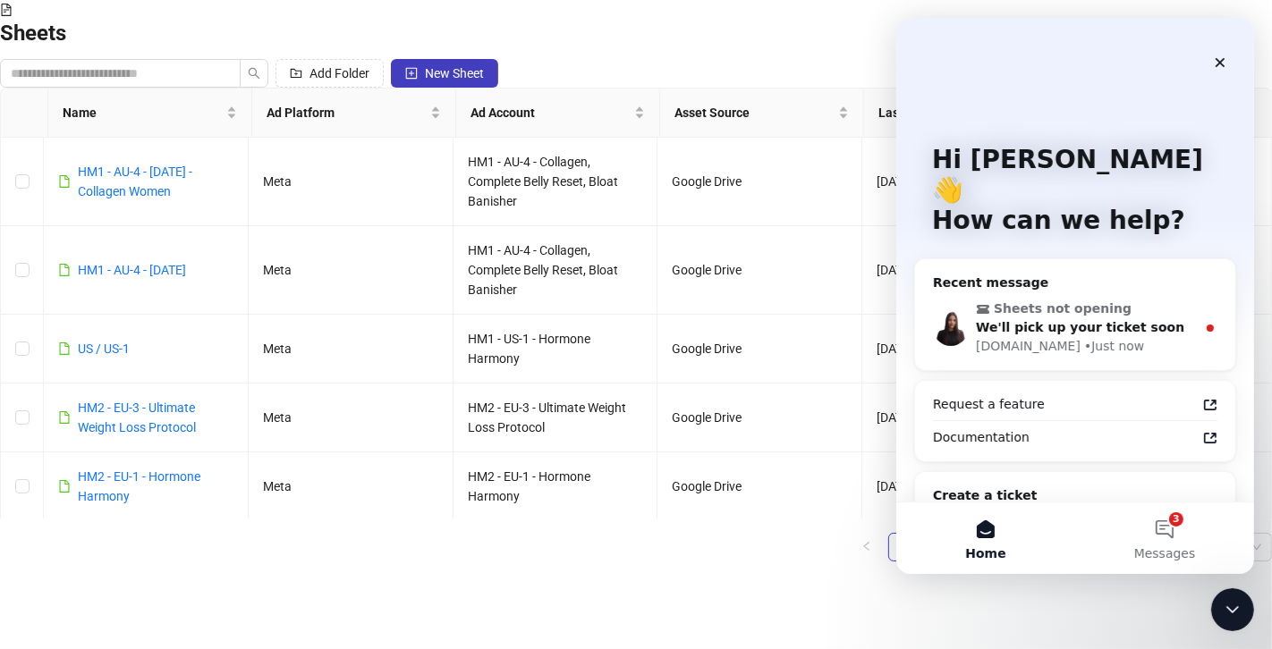
scroll to position [27, 0]
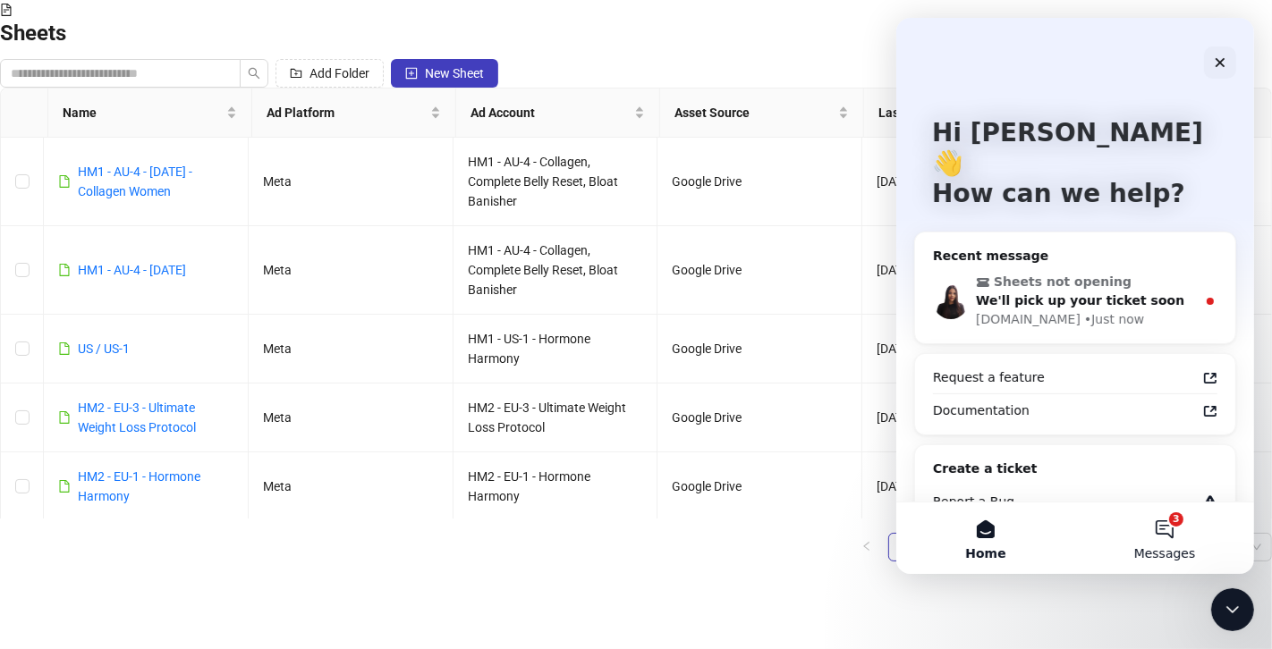
click at [1156, 539] on button "3 Messages" at bounding box center [1163, 539] width 179 height 72
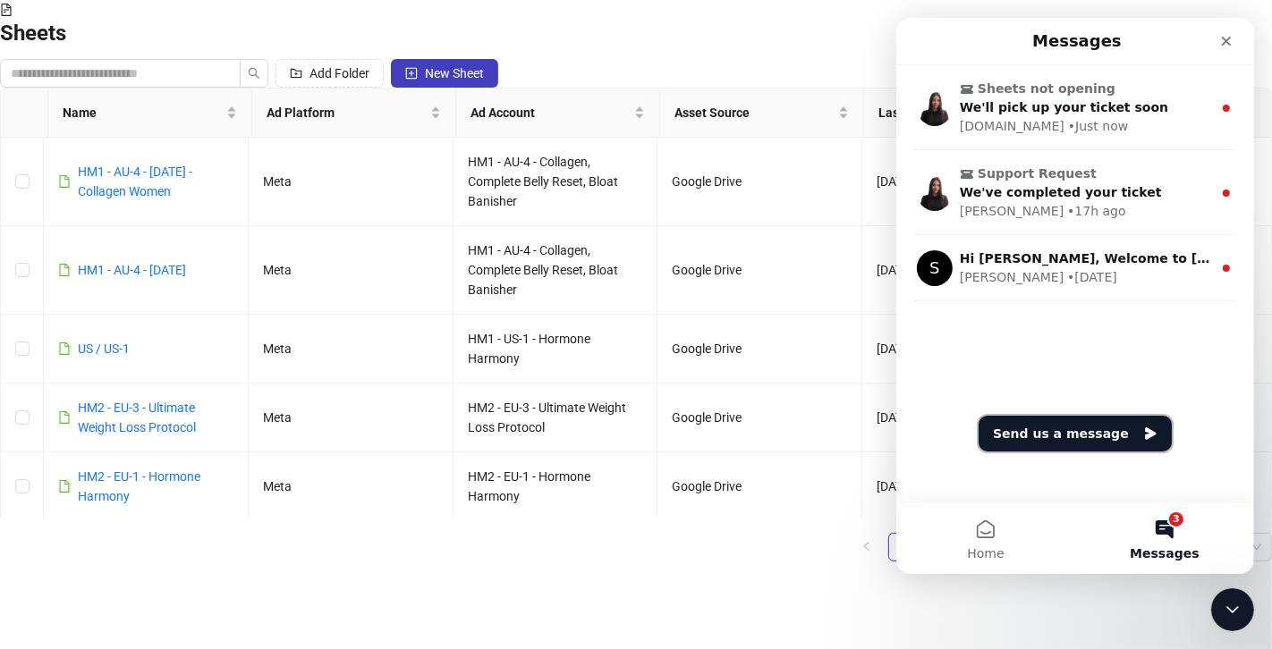
click at [1116, 426] on button "Send us a message" at bounding box center [1074, 434] width 193 height 36
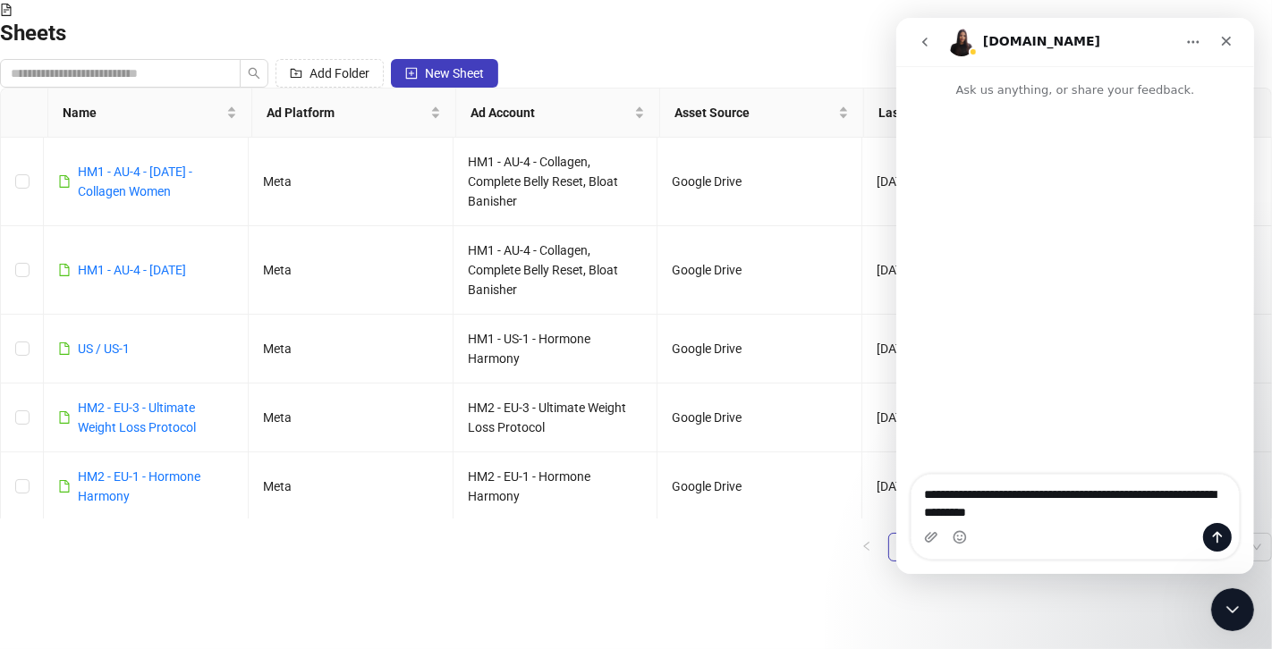
type textarea "**********"
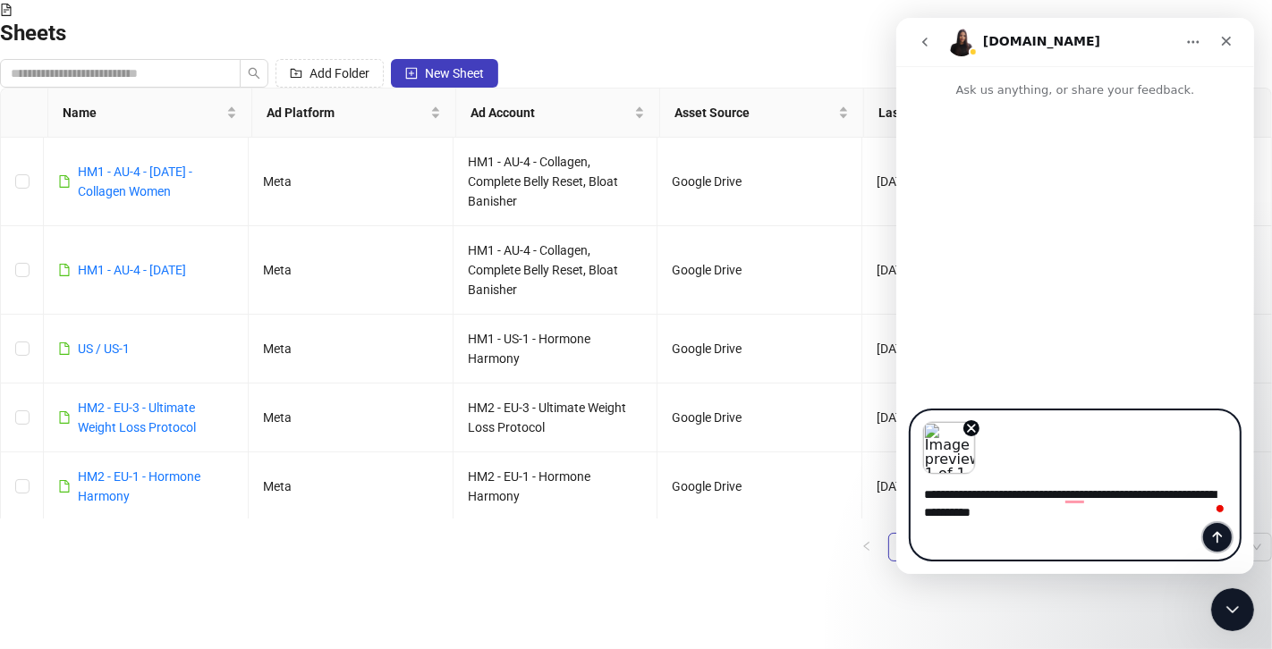
click at [1211, 538] on icon "Send a message…" at bounding box center [1216, 537] width 14 height 14
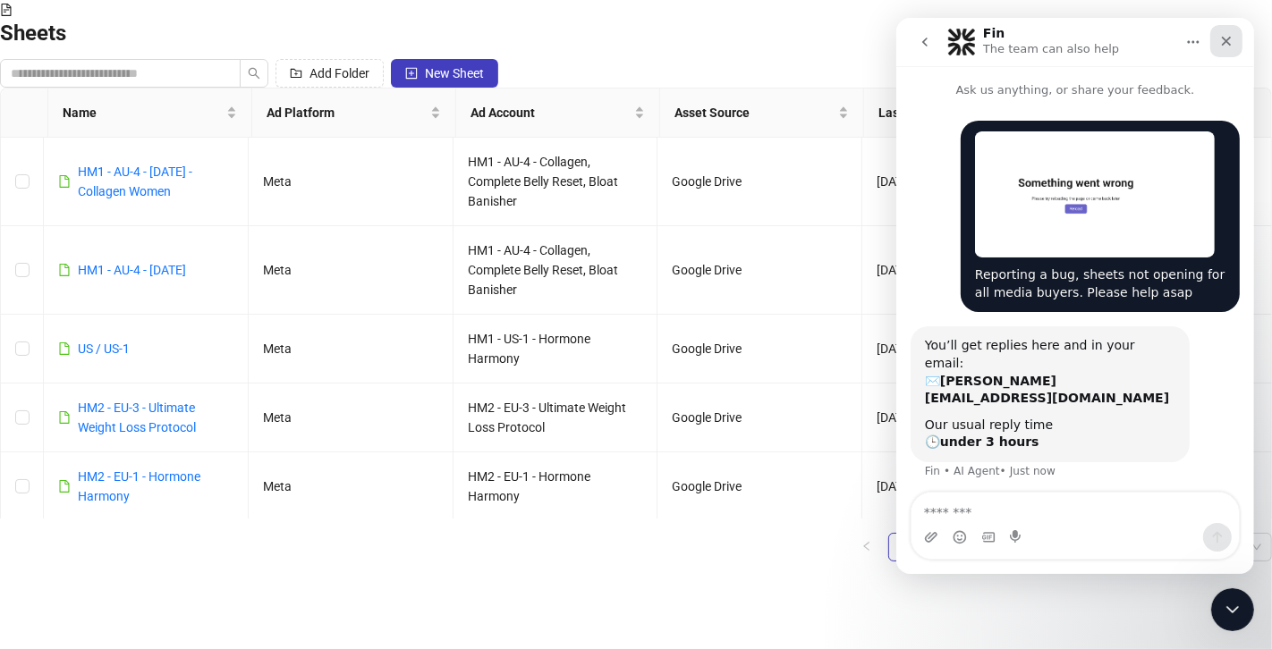
click at [1225, 45] on icon "Close" at bounding box center [1225, 41] width 14 height 14
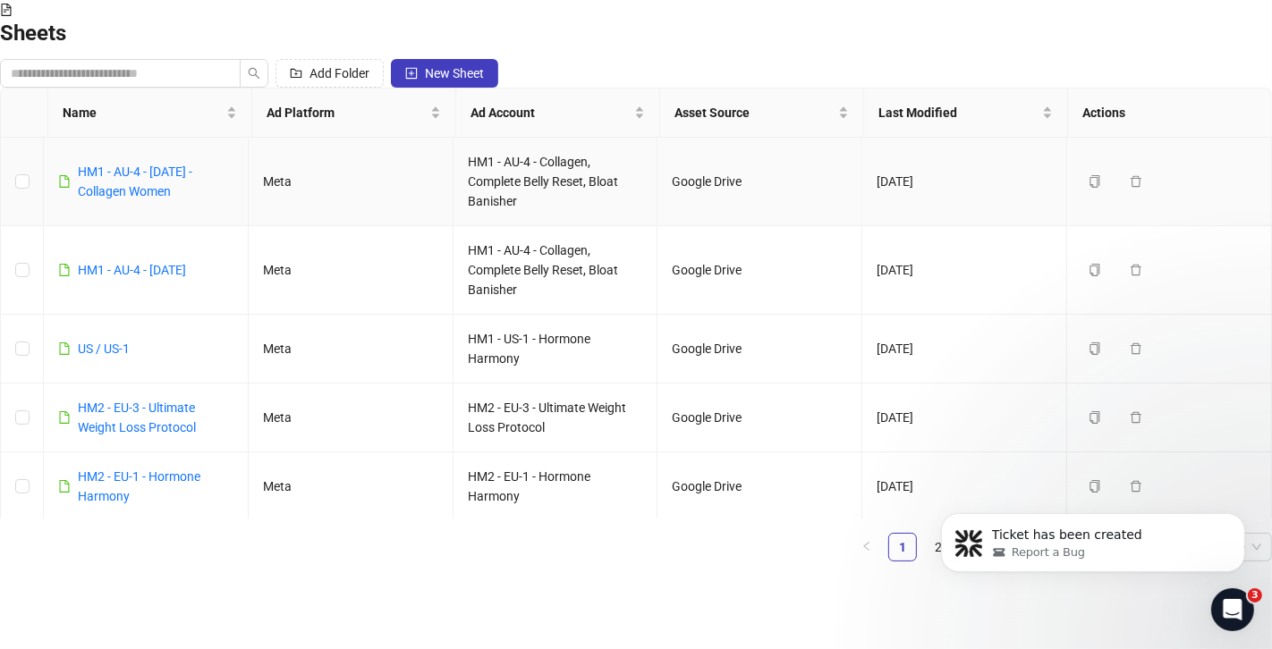
scroll to position [0, 0]
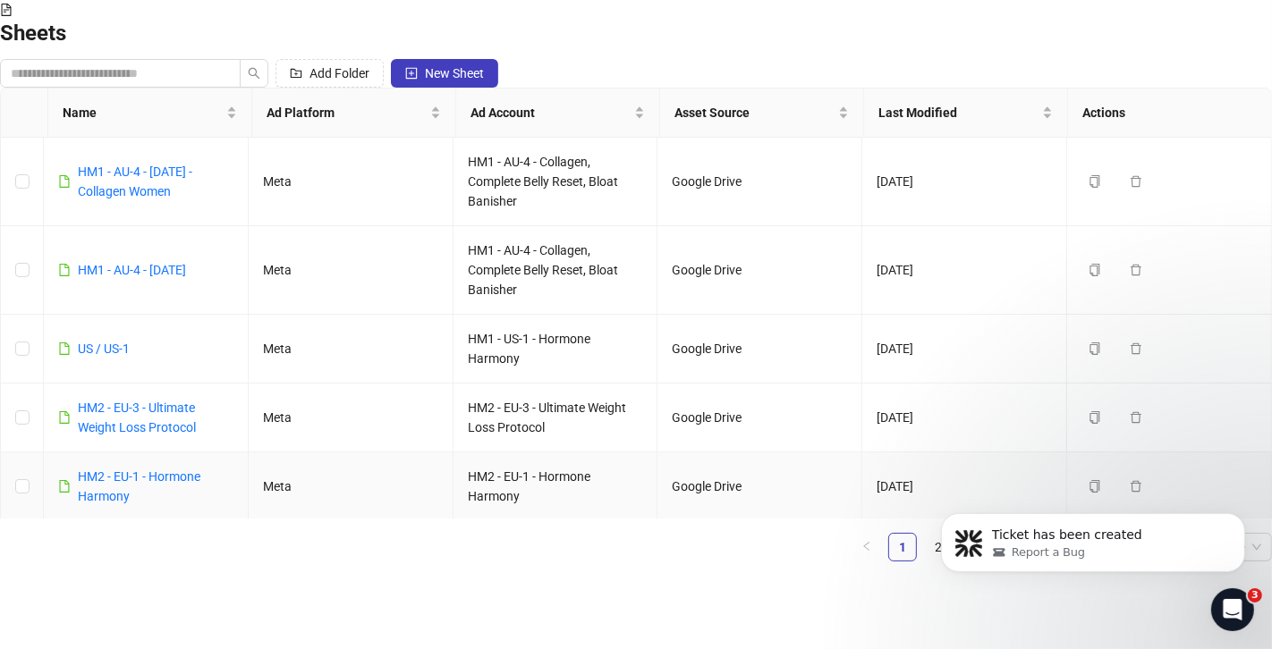
click at [182, 485] on div "HM2 - EU-1 - Hormone Harmony" at bounding box center [156, 486] width 156 height 39
click at [165, 483] on div "HM2 - EU-1 - Hormone Harmony" at bounding box center [156, 486] width 156 height 39
click at [173, 470] on link "HM2 - EU-1 - Hormone Harmony" at bounding box center [139, 487] width 123 height 34
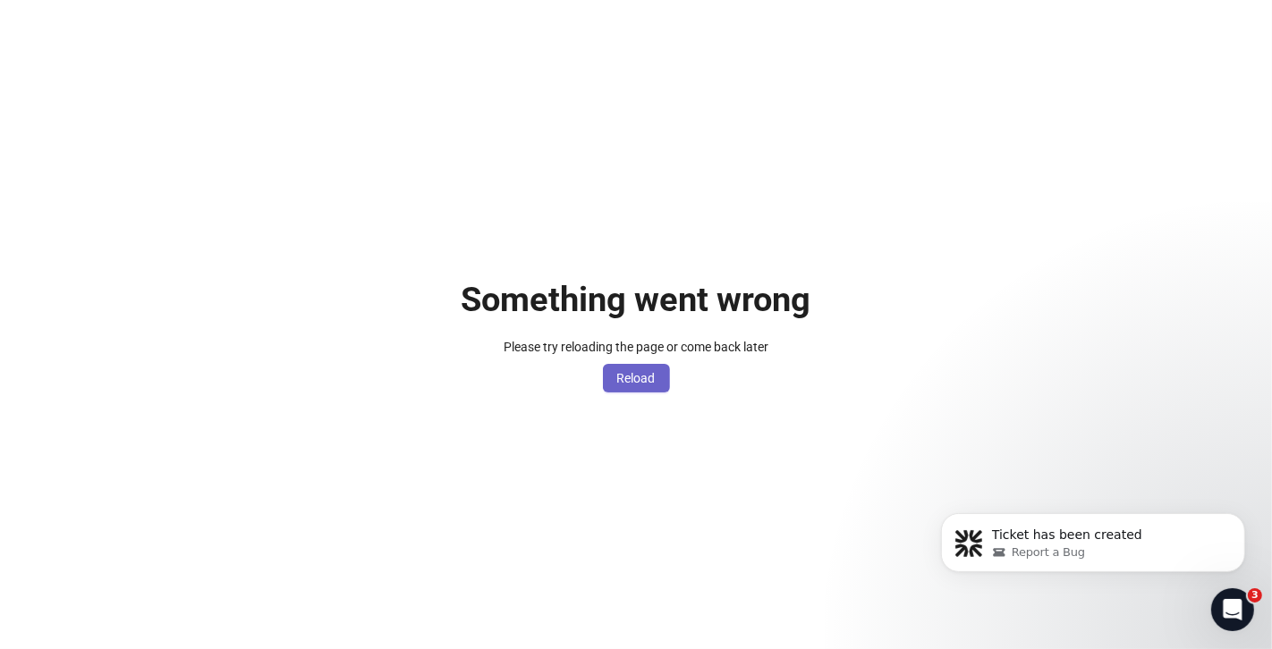
click at [638, 380] on span "Reload" at bounding box center [636, 378] width 38 height 14
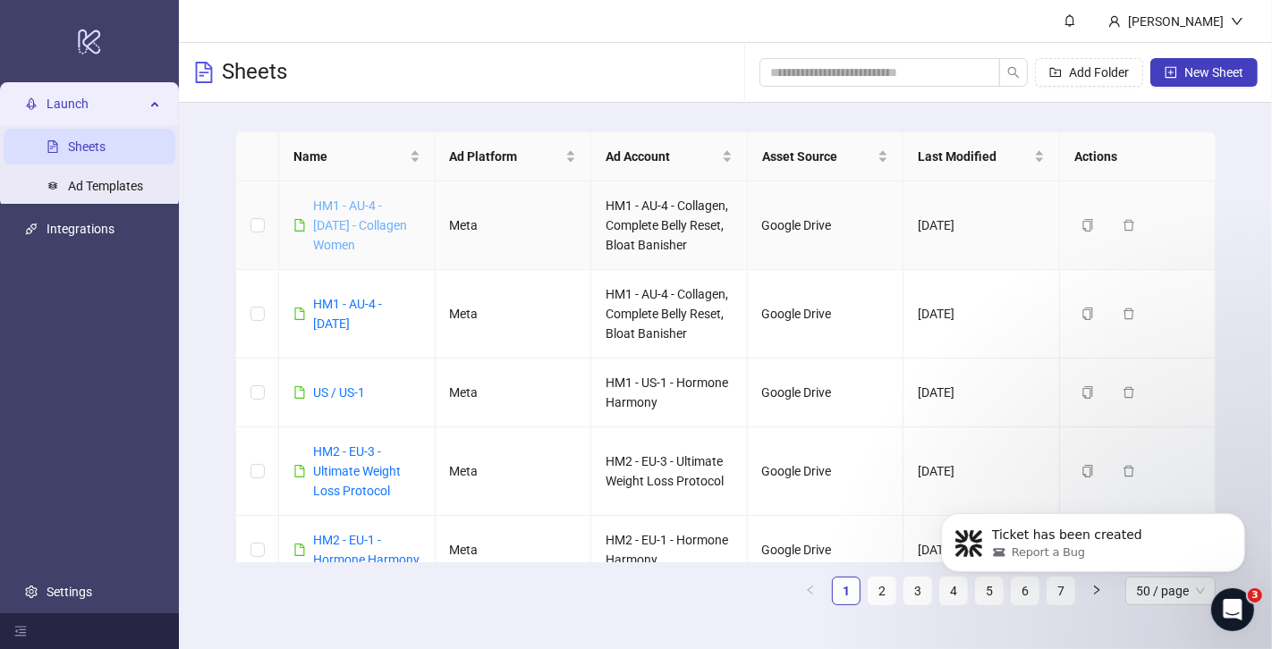
click at [361, 217] on link "HM1 - AU-4 - [DATE] - Collagen Women" at bounding box center [360, 226] width 94 height 54
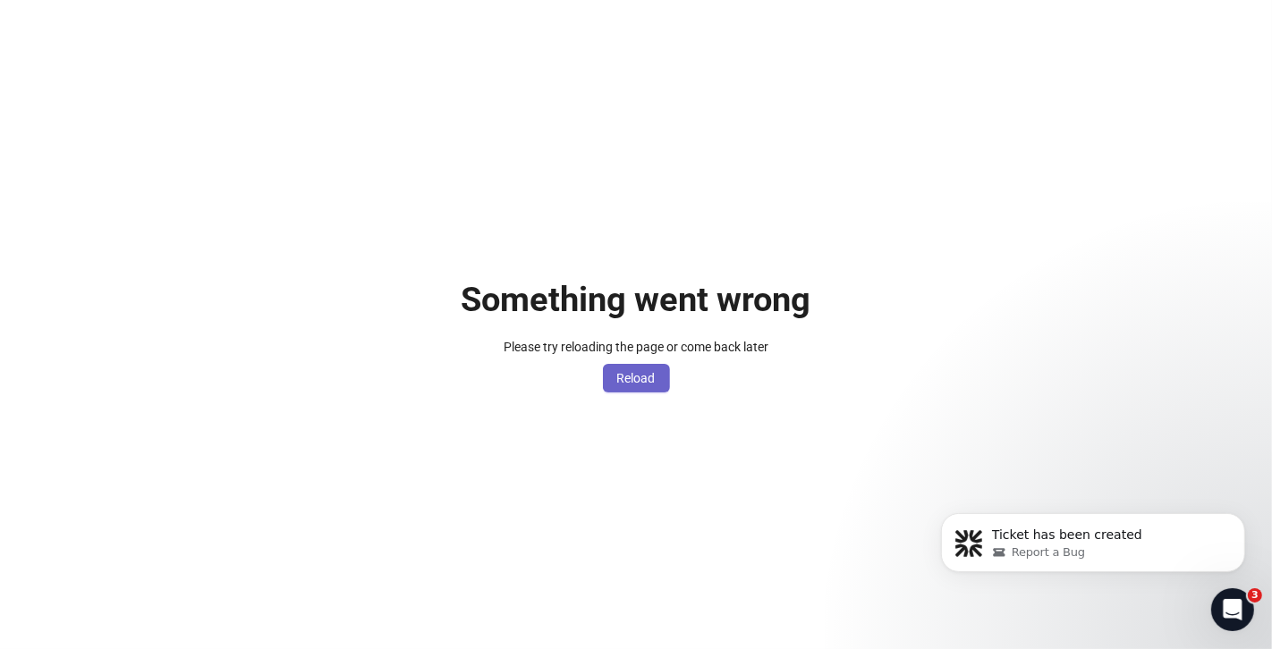
click at [649, 377] on span "Reload" at bounding box center [636, 378] width 38 height 14
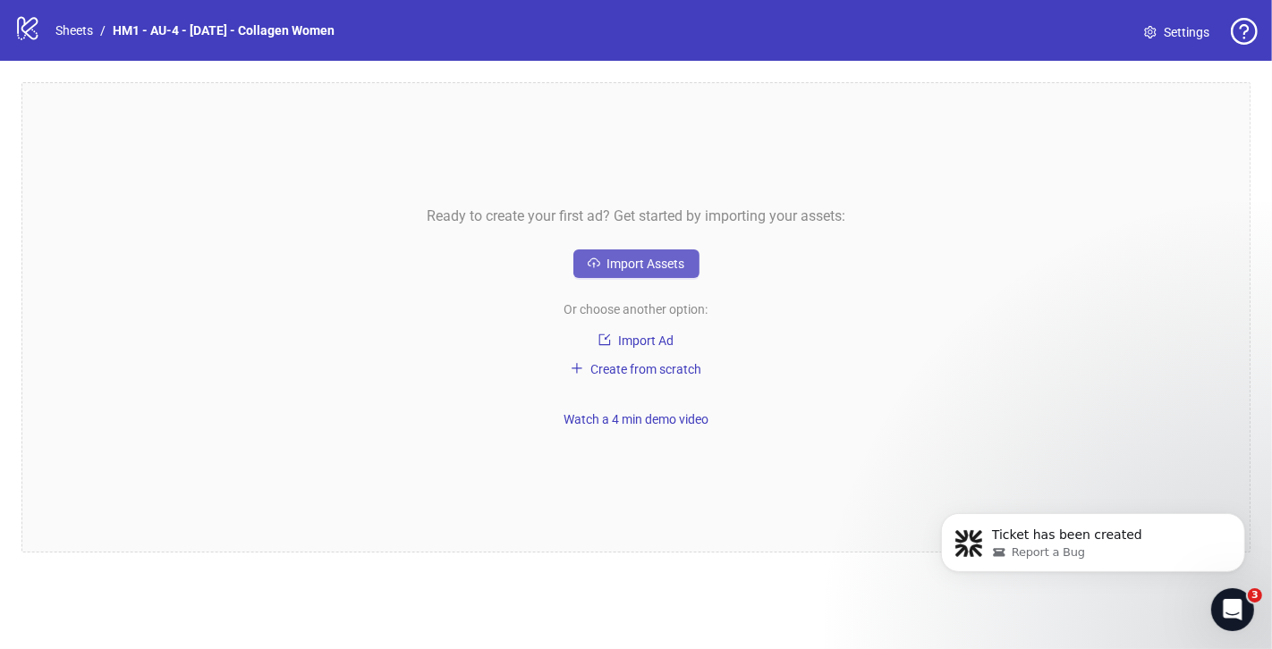
click at [635, 260] on span "Import Assets" at bounding box center [646, 264] width 78 height 14
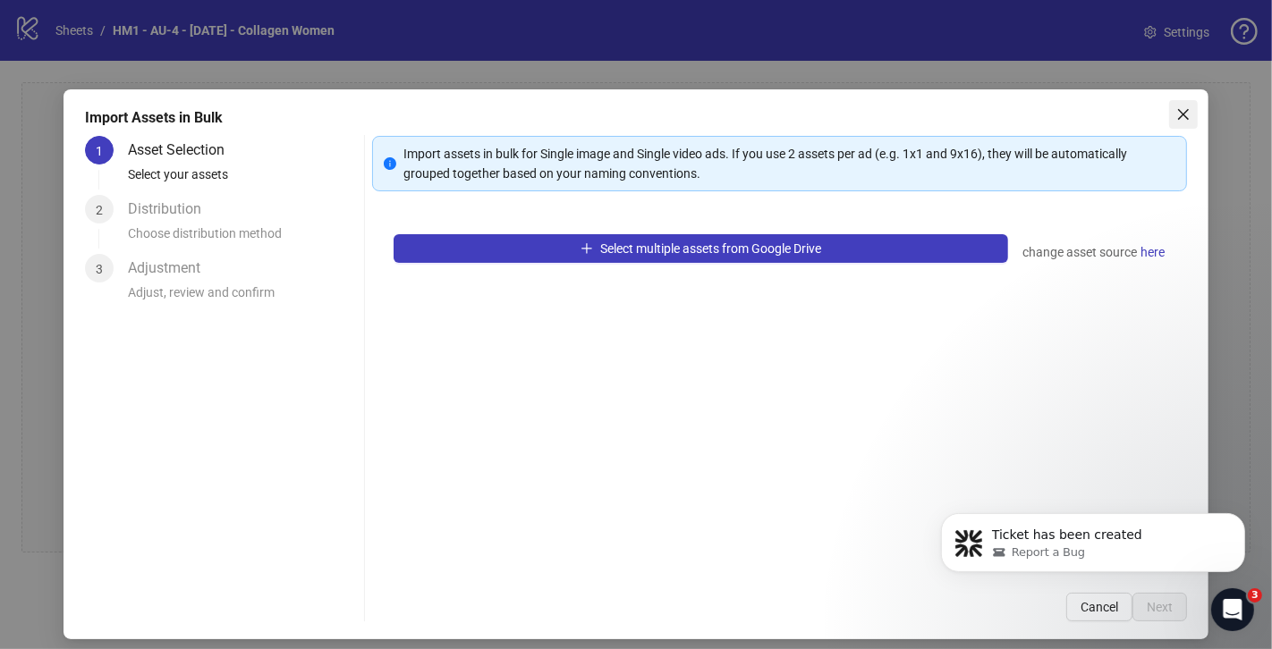
click at [1191, 109] on span "Close" at bounding box center [1183, 114] width 29 height 14
